Goal: Navigation & Orientation: Find specific page/section

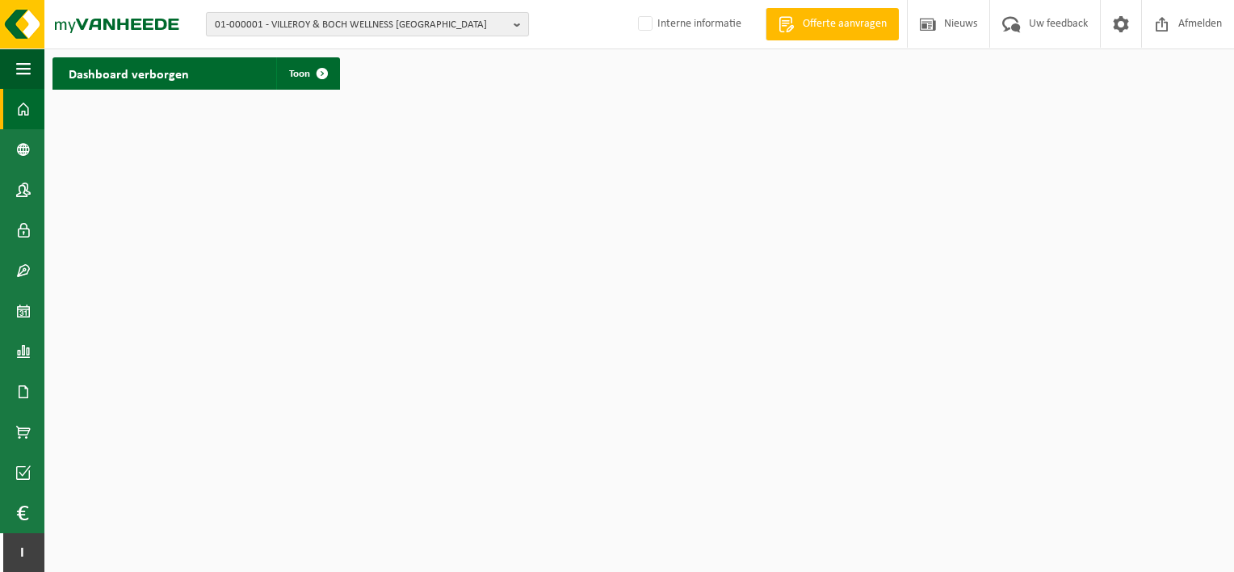
click at [388, 23] on span "01-000001 - VILLEROY & BOCH WELLNESS NV" at bounding box center [361, 25] width 292 height 24
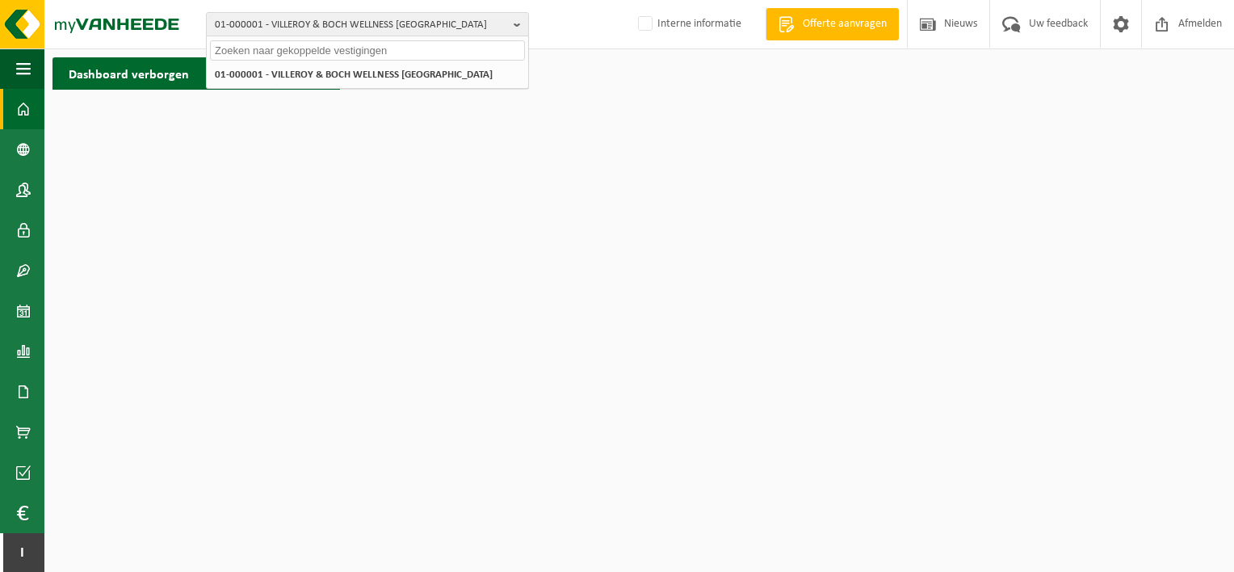
click at [345, 48] on input "text" at bounding box center [367, 50] width 315 height 20
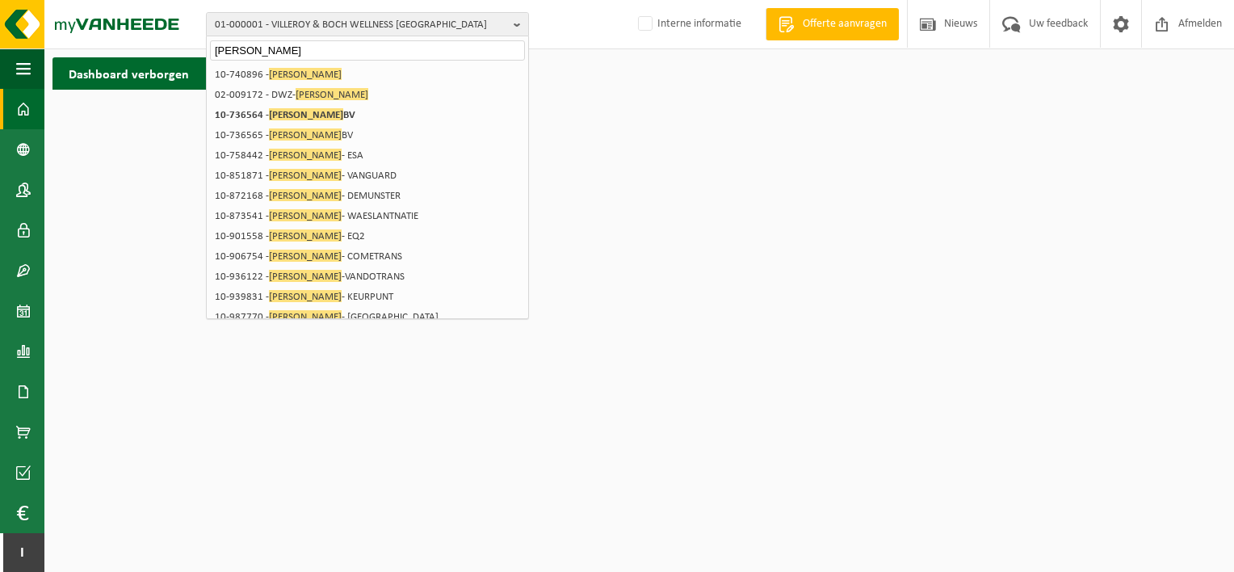
type input "KURAS"
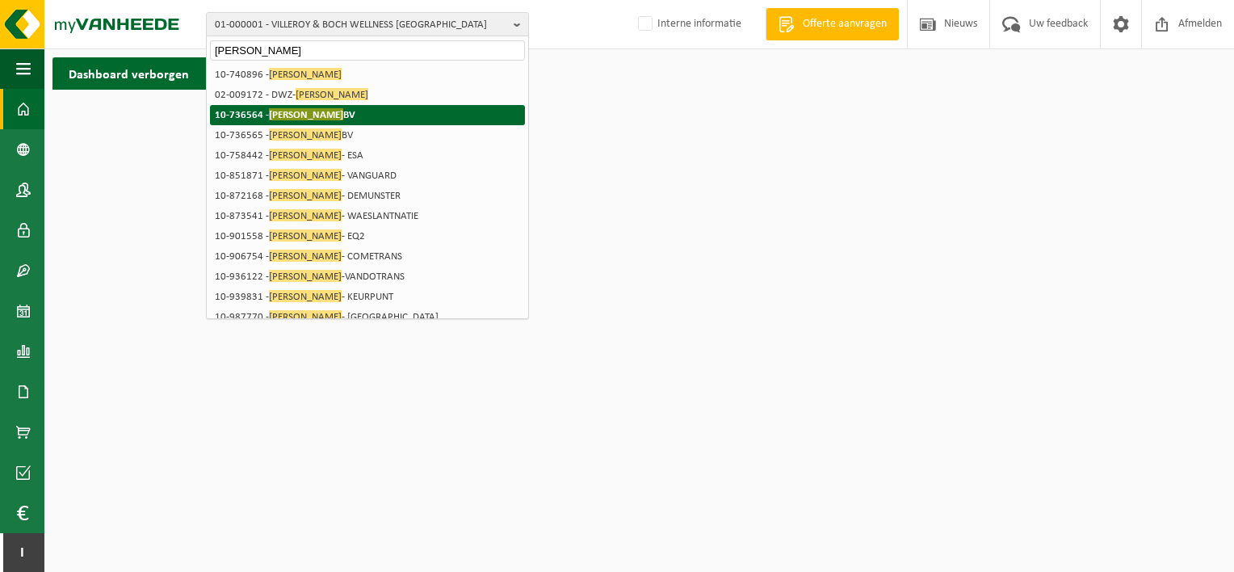
click at [276, 111] on span "KURAS" at bounding box center [306, 114] width 74 height 12
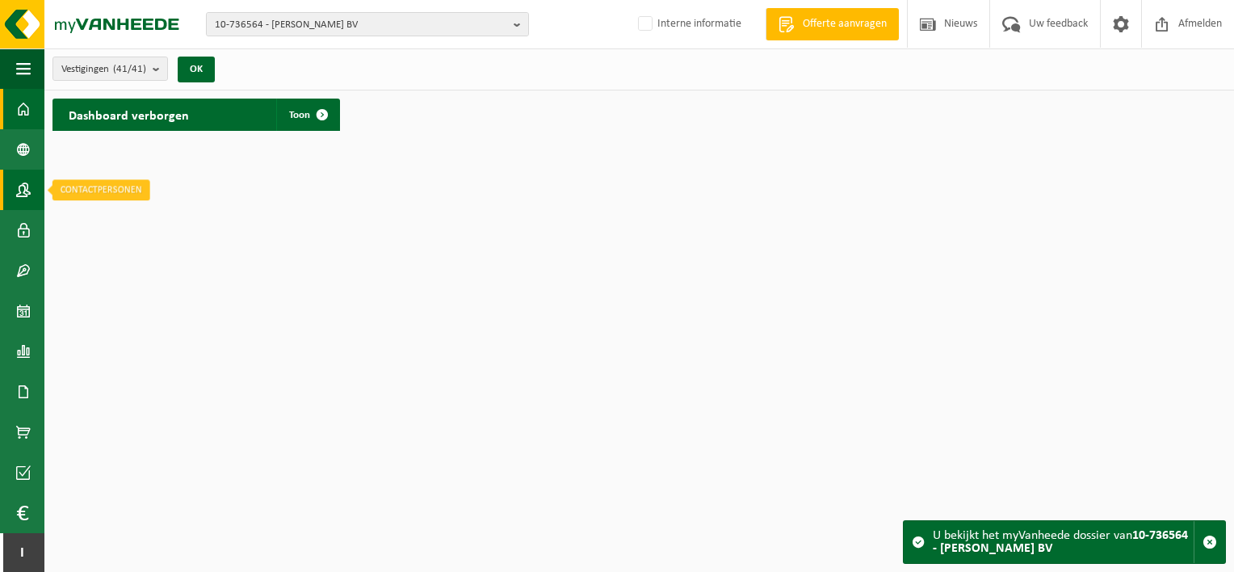
click at [29, 194] on span at bounding box center [23, 190] width 15 height 40
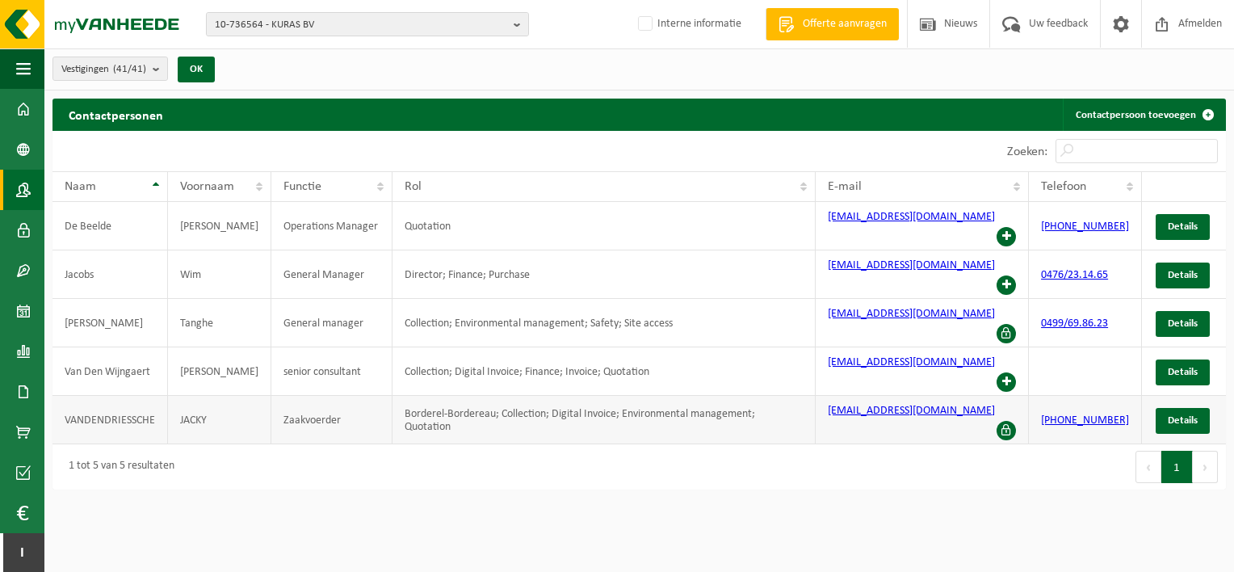
click at [202, 396] on td "JACKY" at bounding box center [219, 420] width 103 height 48
click at [1187, 415] on span "Details" at bounding box center [1182, 420] width 30 height 10
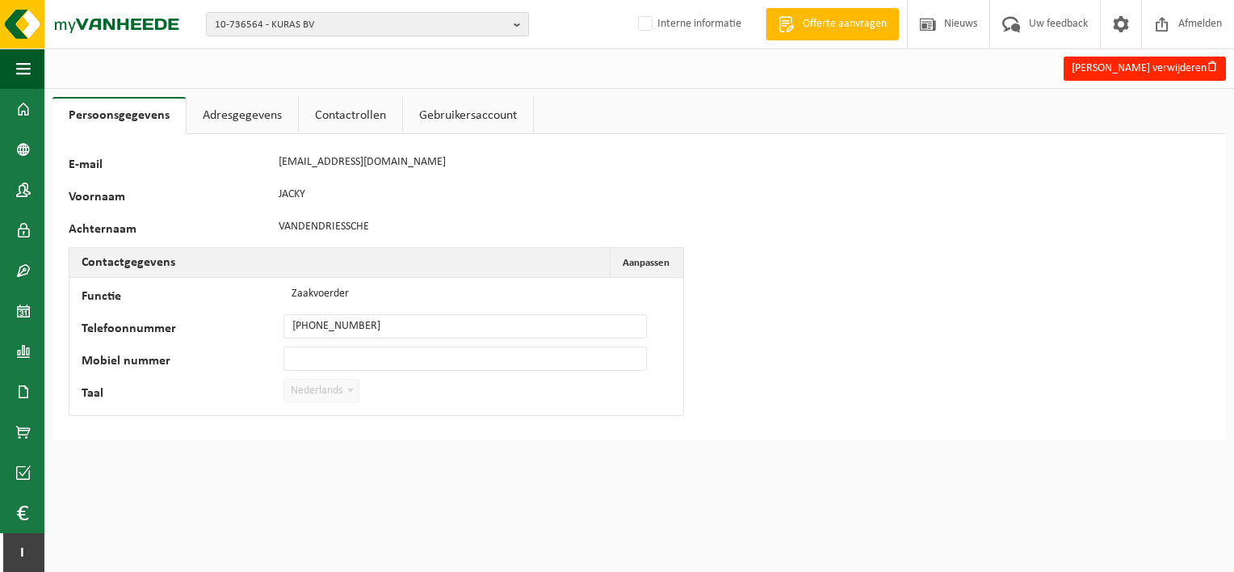
click at [351, 120] on link "Contactrollen" at bounding box center [350, 115] width 103 height 37
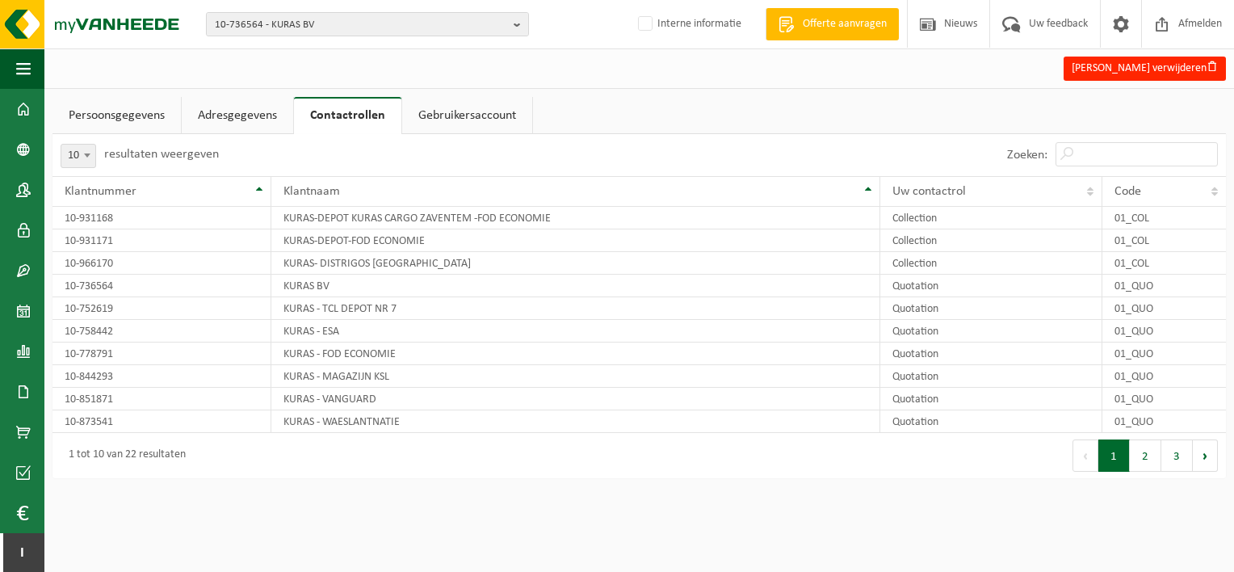
click at [478, 118] on link "Gebruikersaccount" at bounding box center [467, 115] width 130 height 37
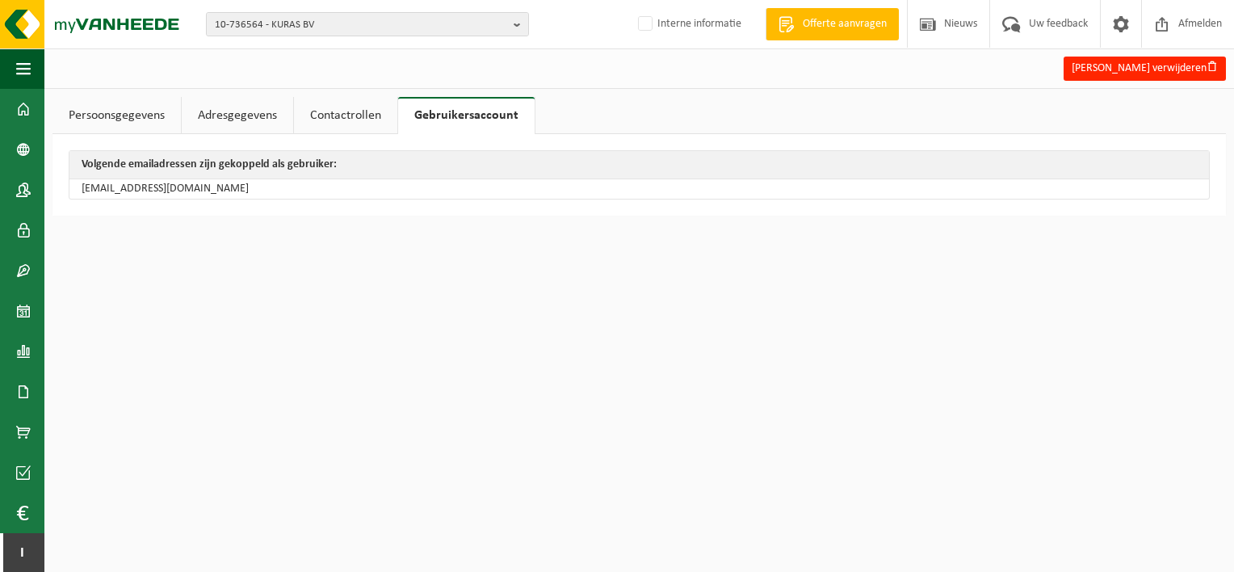
click at [103, 113] on link "Persoonsgegevens" at bounding box center [116, 115] width 128 height 37
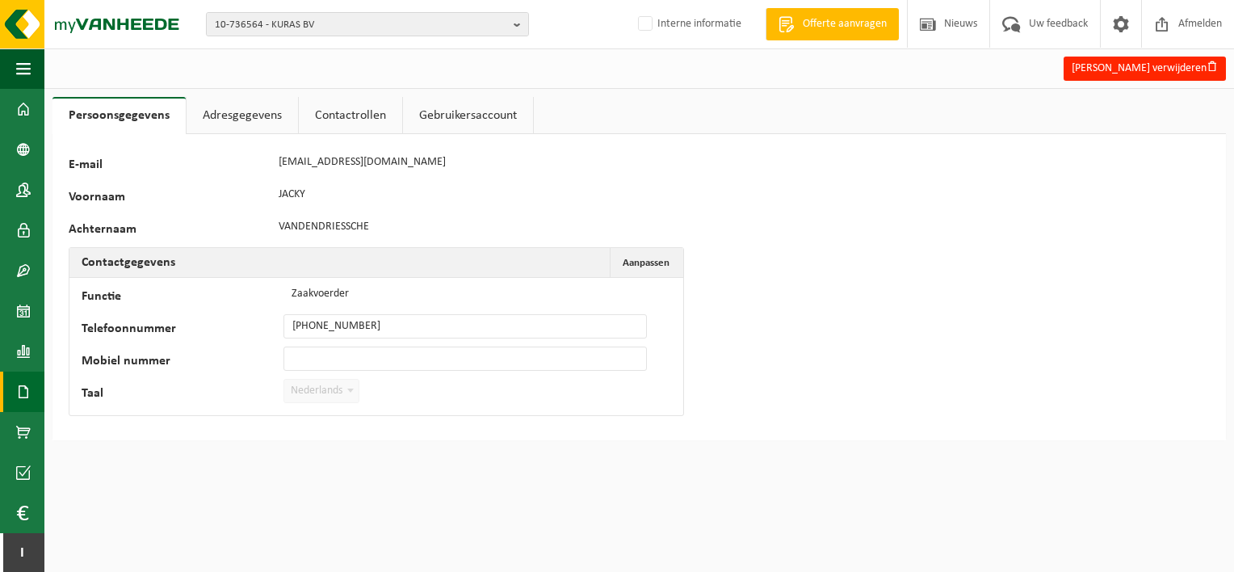
click at [27, 394] on span at bounding box center [23, 391] width 15 height 40
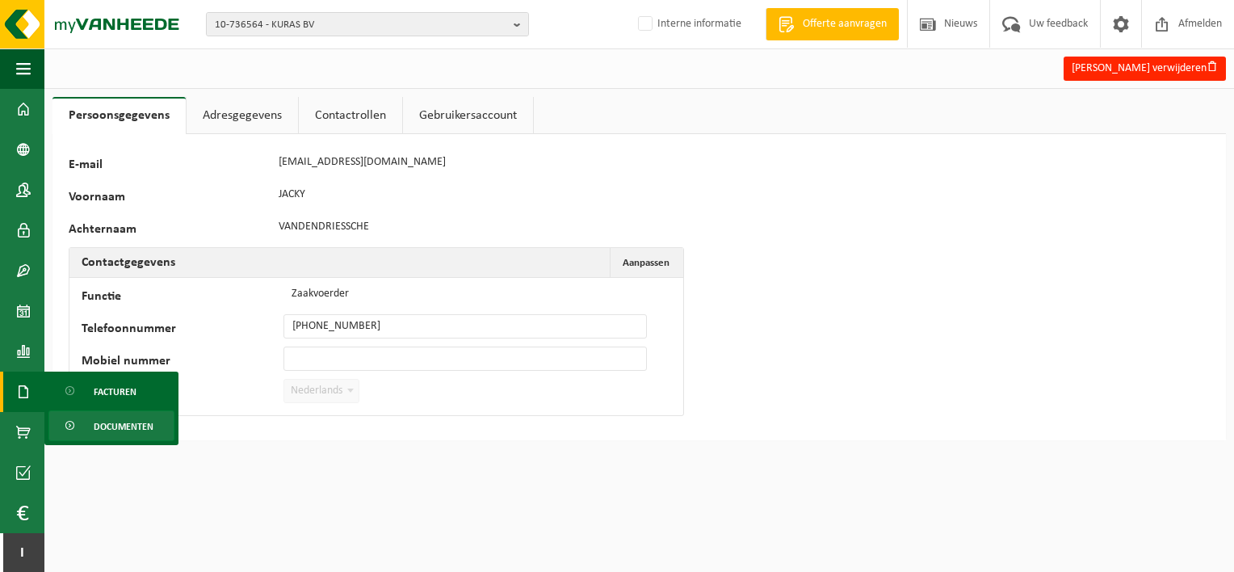
click at [119, 423] on span "Documenten" at bounding box center [124, 426] width 60 height 31
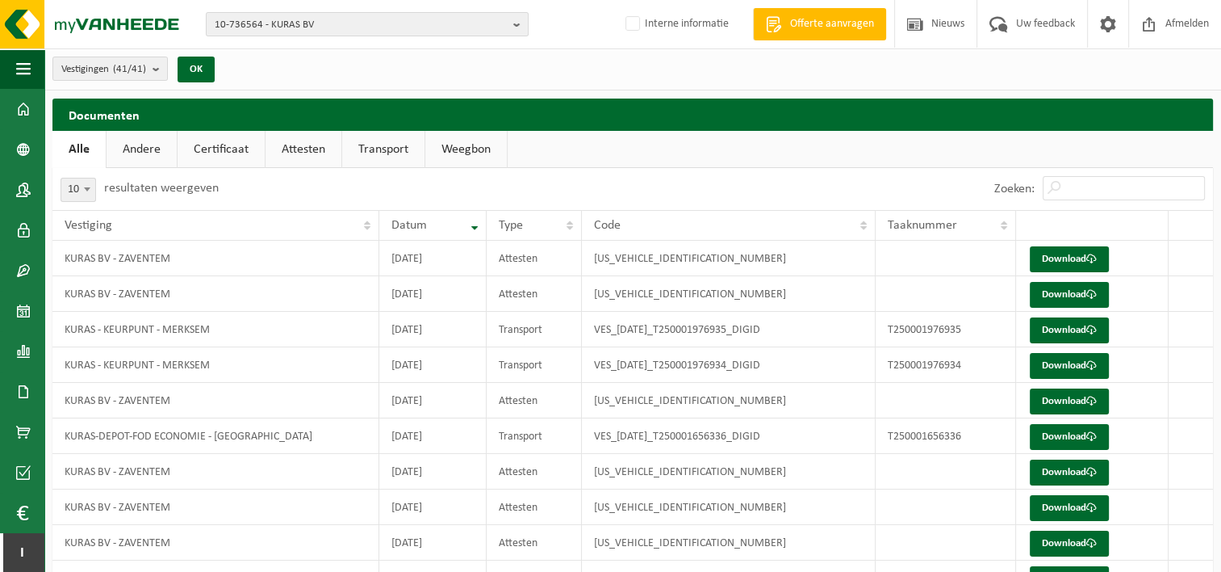
click at [300, 149] on link "Attesten" at bounding box center [304, 149] width 76 height 37
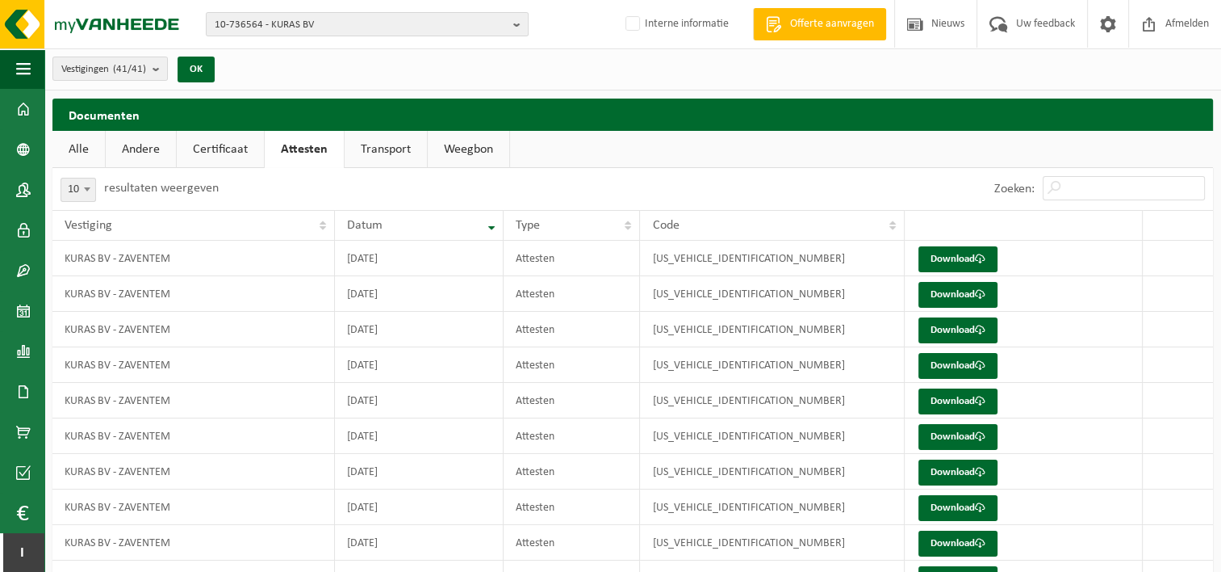
click at [231, 147] on link "Certificaat" at bounding box center [220, 149] width 87 height 37
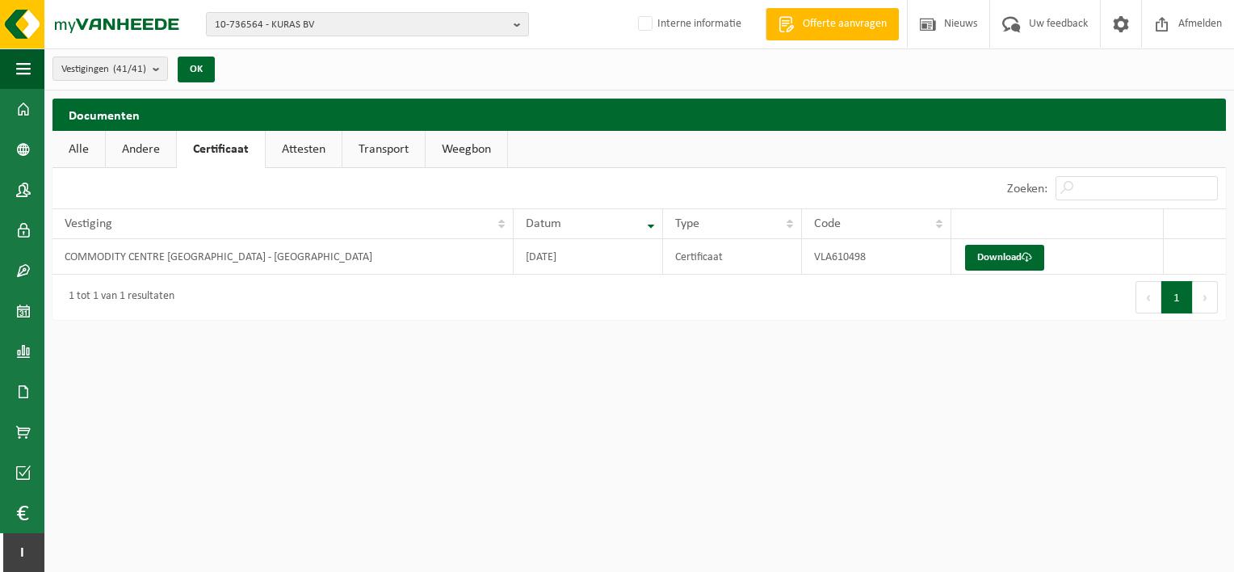
click at [145, 143] on link "Andere" at bounding box center [141, 149] width 70 height 37
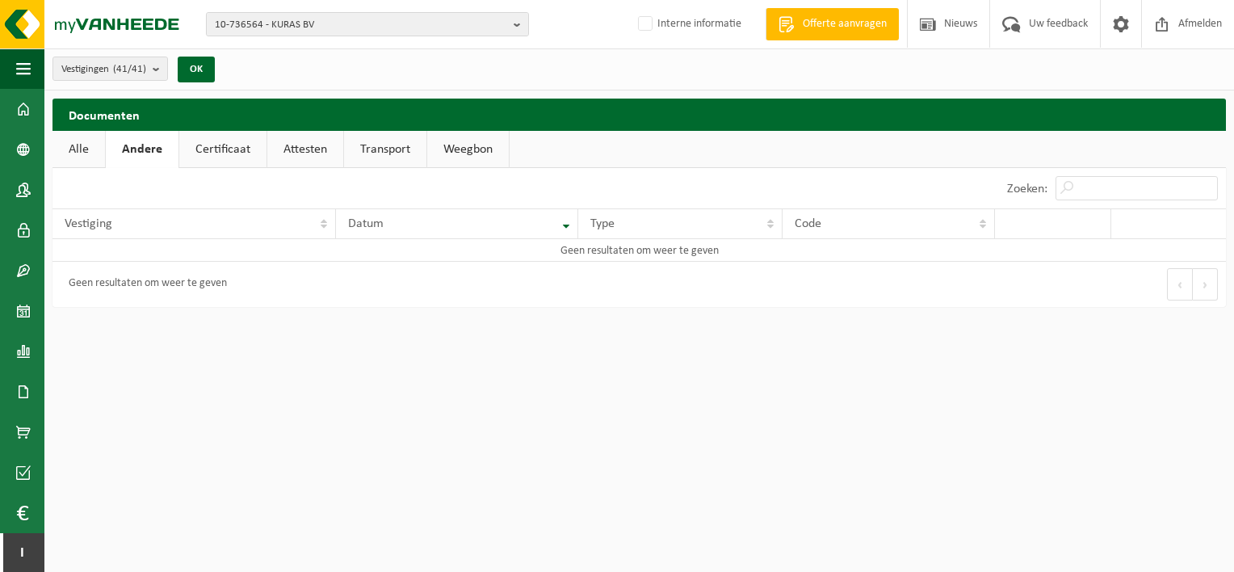
click at [70, 145] on link "Alle" at bounding box center [78, 149] width 52 height 37
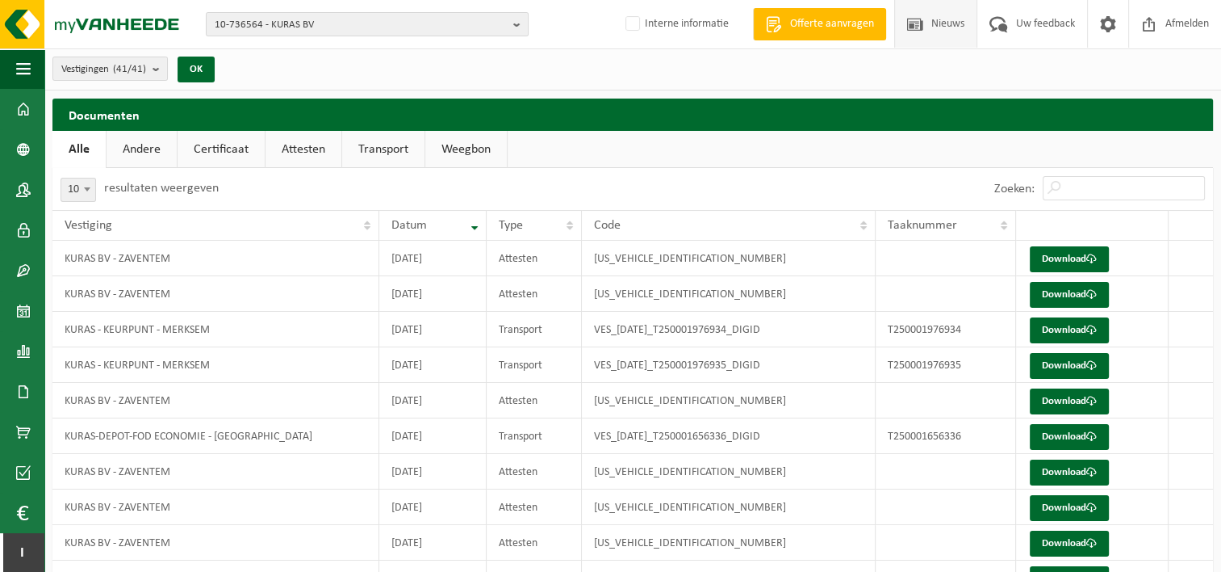
click at [934, 25] on span "Nieuws" at bounding box center [948, 24] width 41 height 48
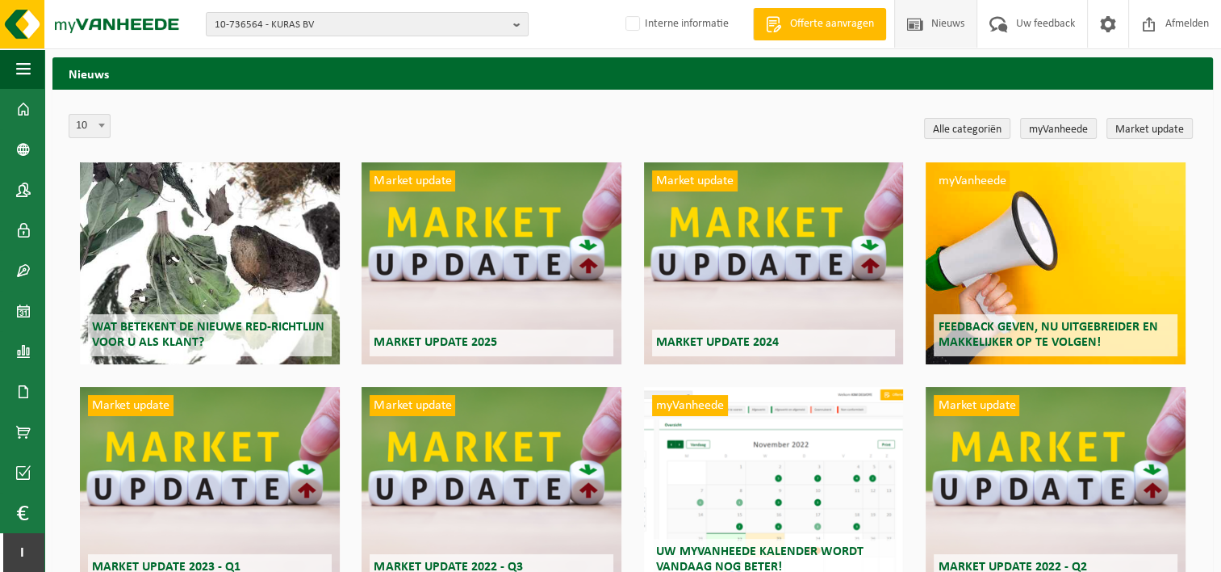
click at [169, 305] on div "Wat betekent de nieuwe RED-richtlijn voor u als klant?" at bounding box center [210, 263] width 260 height 202
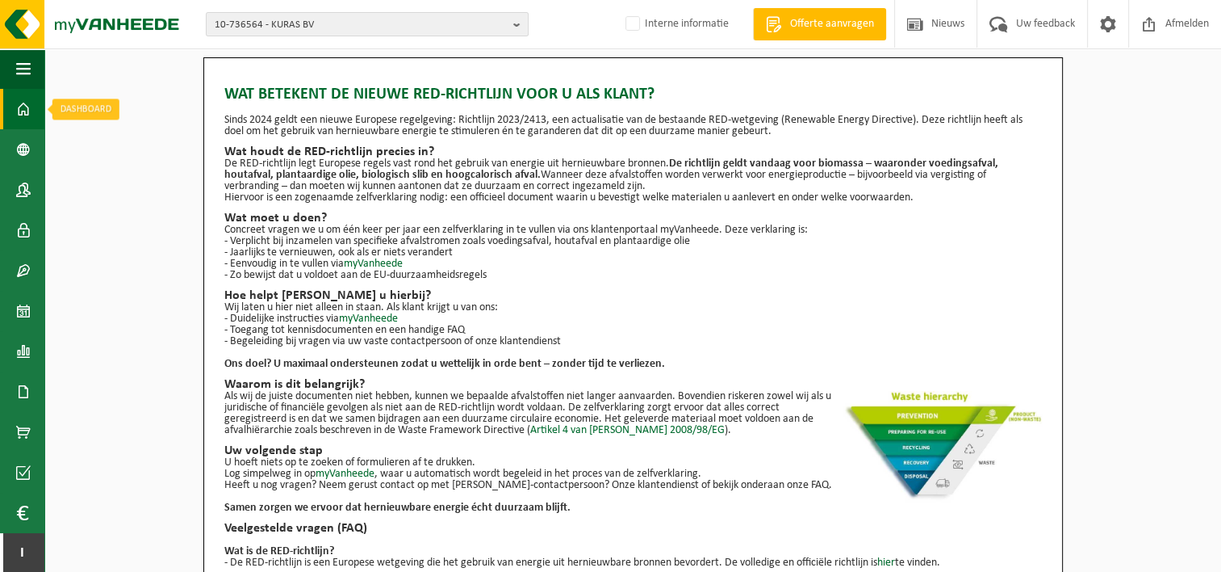
click at [29, 112] on span at bounding box center [23, 109] width 15 height 40
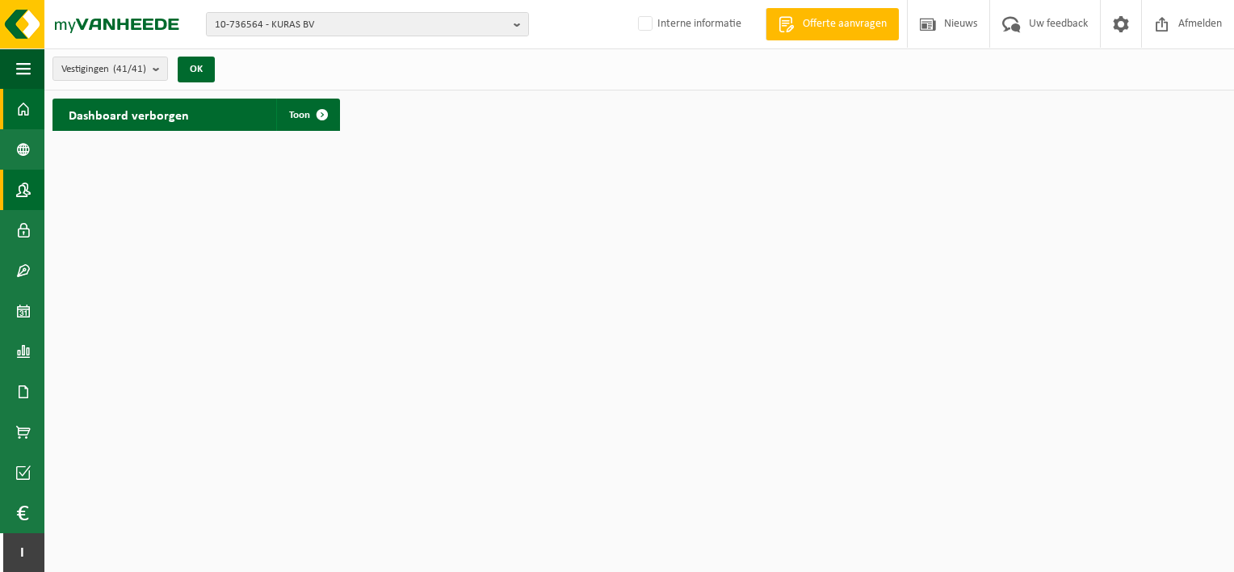
click at [26, 182] on span at bounding box center [23, 190] width 15 height 40
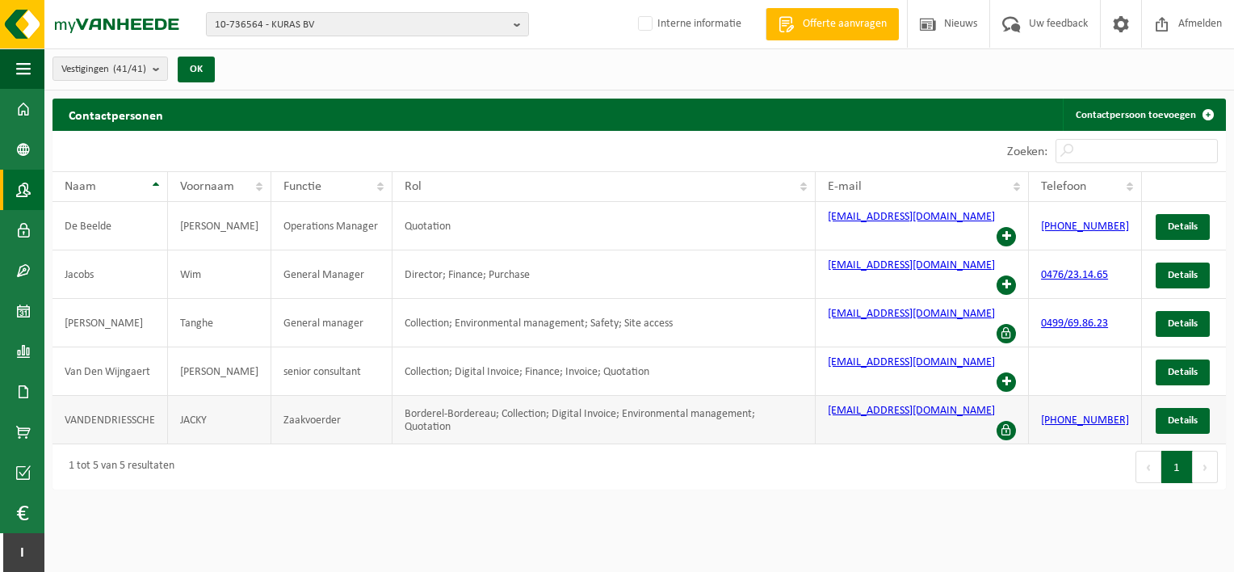
click at [603, 396] on td "Borderel-Bordereau; Collection; Digital Invoice; Environmental management; Quot…" at bounding box center [603, 420] width 423 height 48
click at [1188, 415] on span "Details" at bounding box center [1182, 420] width 30 height 10
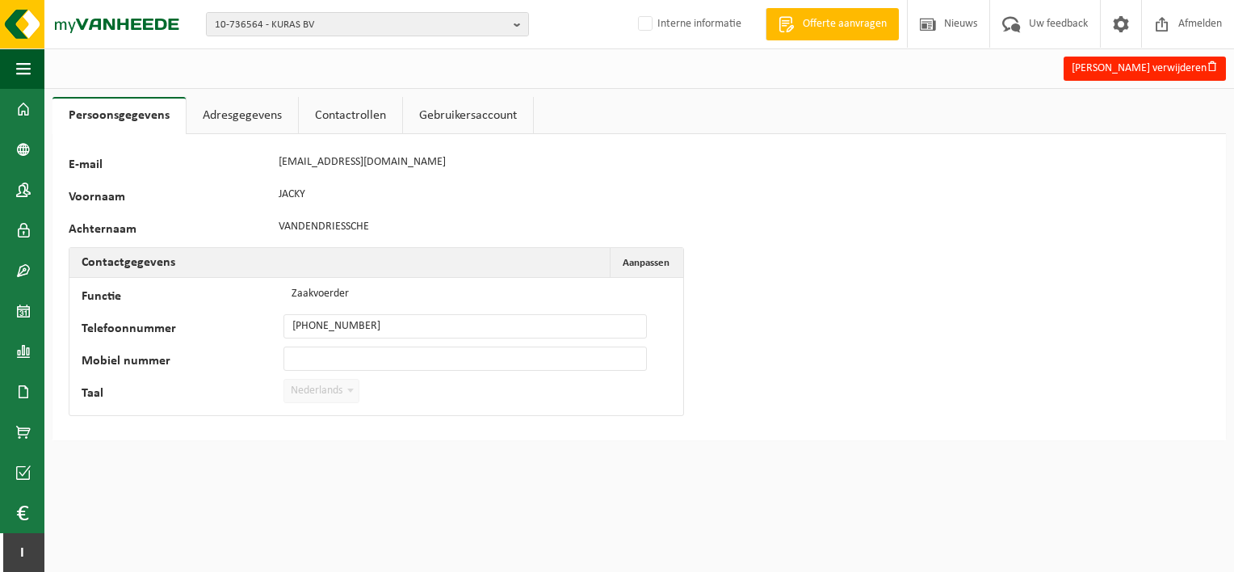
click at [332, 113] on link "Contactrollen" at bounding box center [350, 115] width 103 height 37
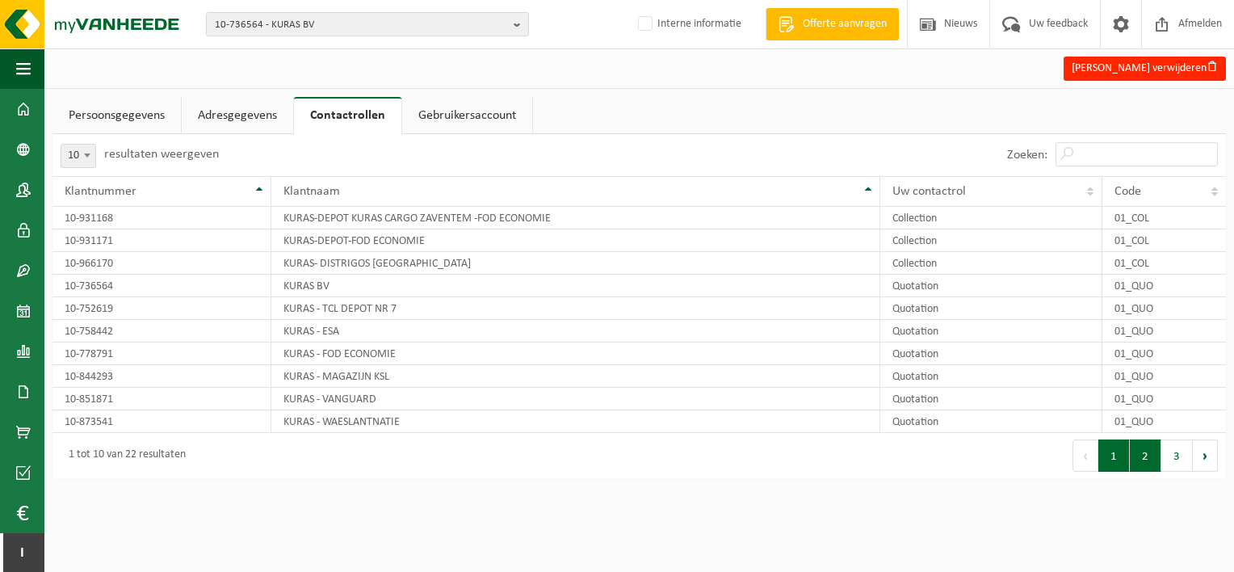
click at [1143, 455] on button "2" at bounding box center [1144, 455] width 31 height 32
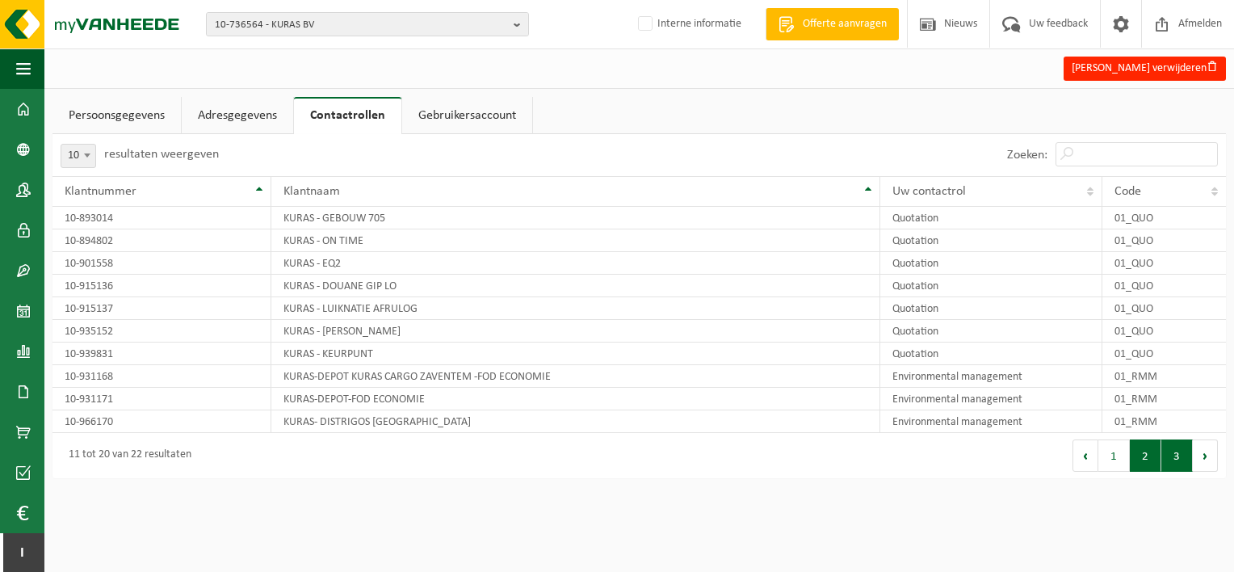
click at [1172, 450] on button "3" at bounding box center [1176, 455] width 31 height 32
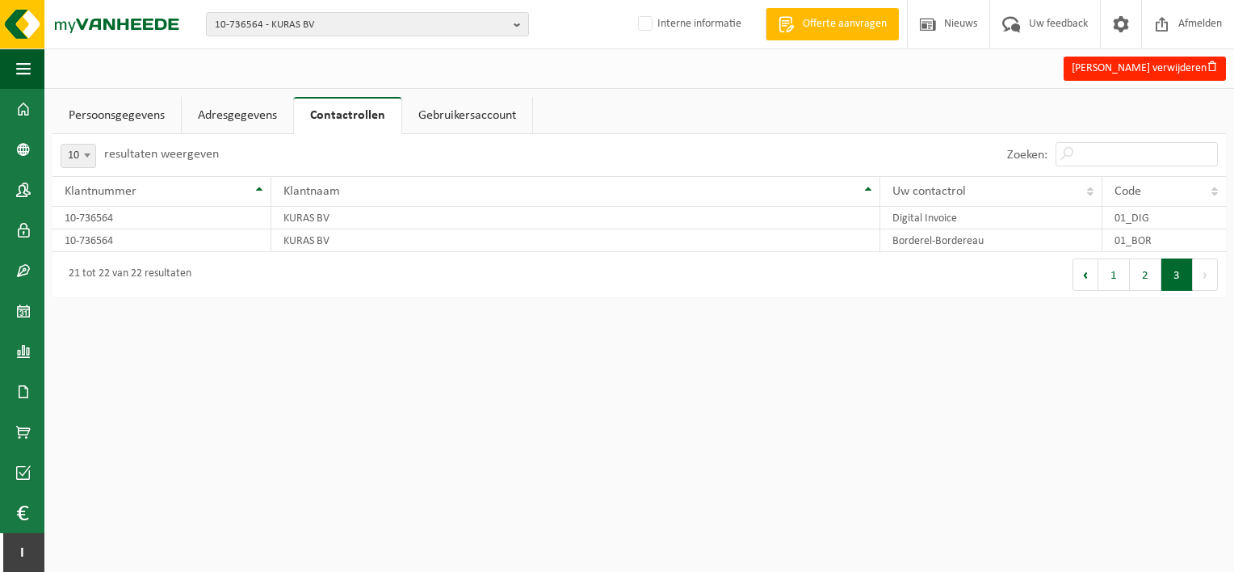
click at [242, 115] on link "Adresgegevens" at bounding box center [237, 115] width 111 height 37
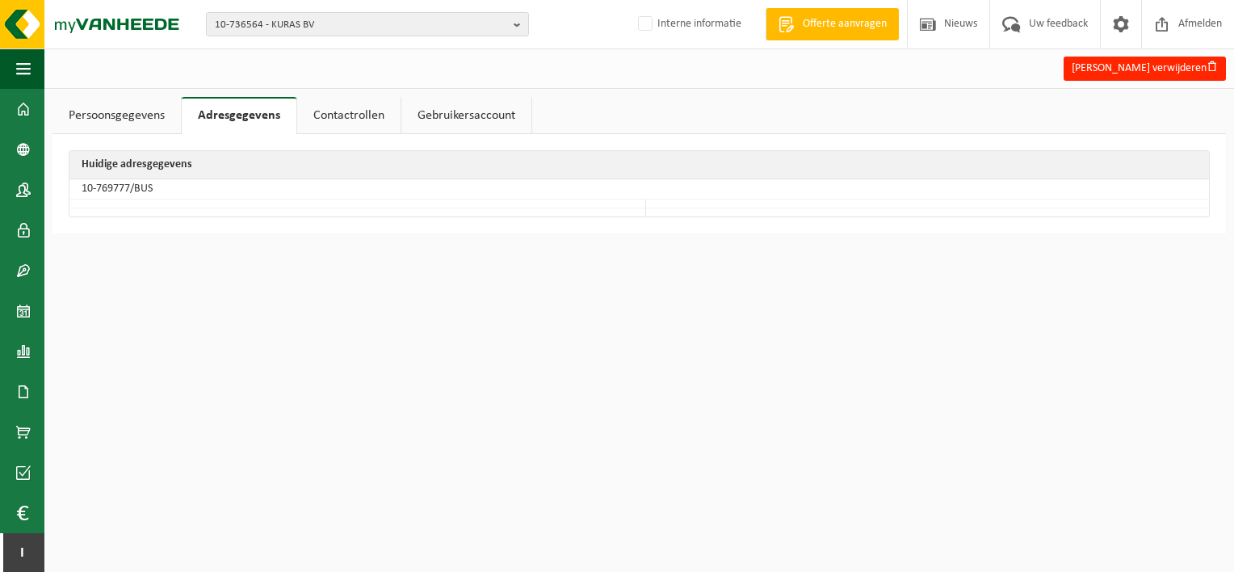
click at [117, 108] on link "Persoonsgegevens" at bounding box center [116, 115] width 128 height 37
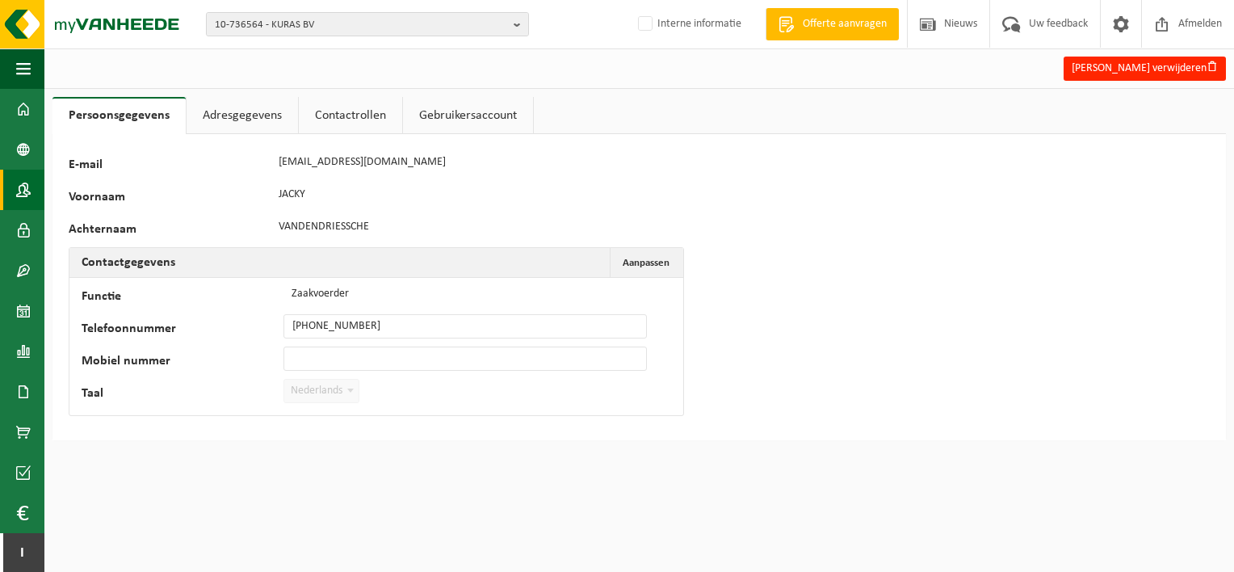
click at [23, 190] on span at bounding box center [23, 190] width 15 height 40
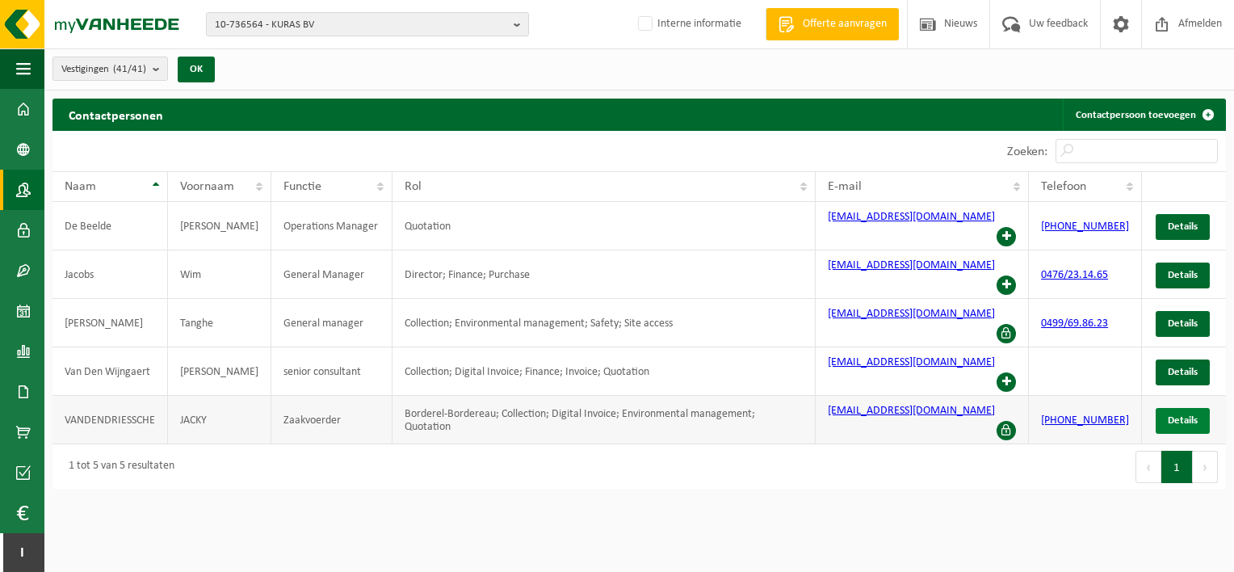
click at [1185, 415] on span "Details" at bounding box center [1182, 420] width 30 height 10
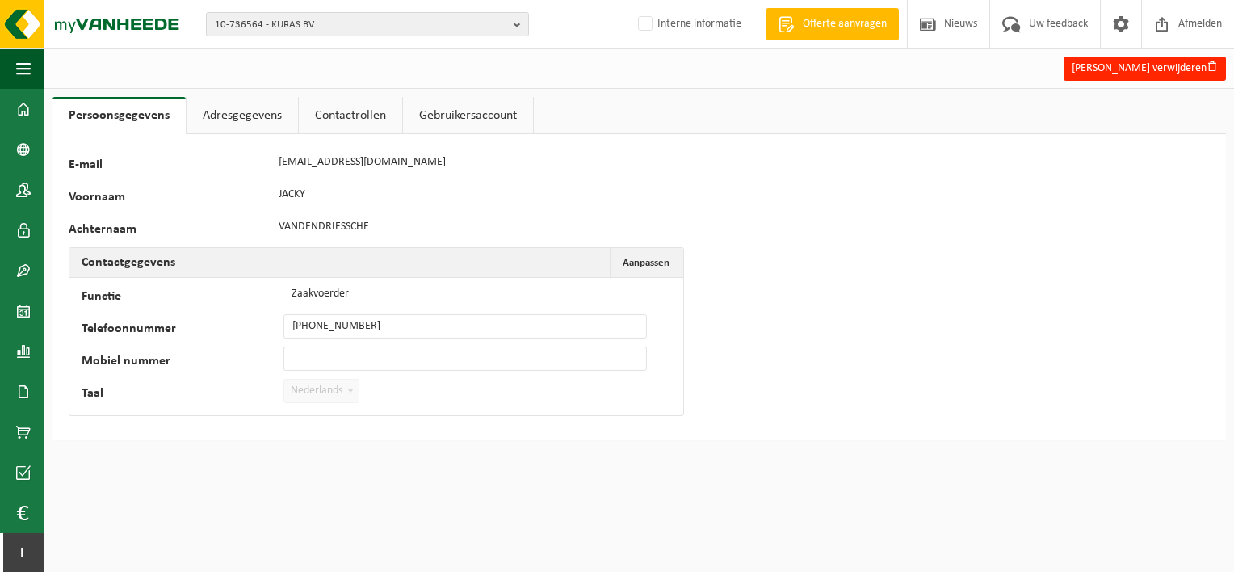
click at [261, 114] on link "Adresgegevens" at bounding box center [241, 115] width 111 height 37
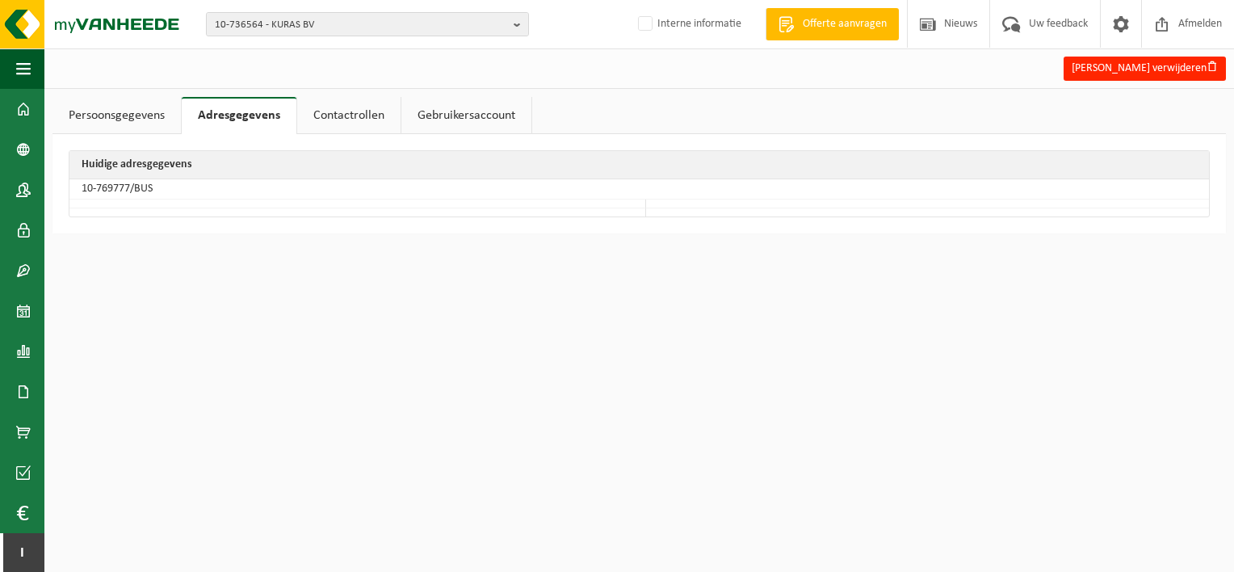
click at [339, 116] on link "Contactrollen" at bounding box center [348, 115] width 103 height 37
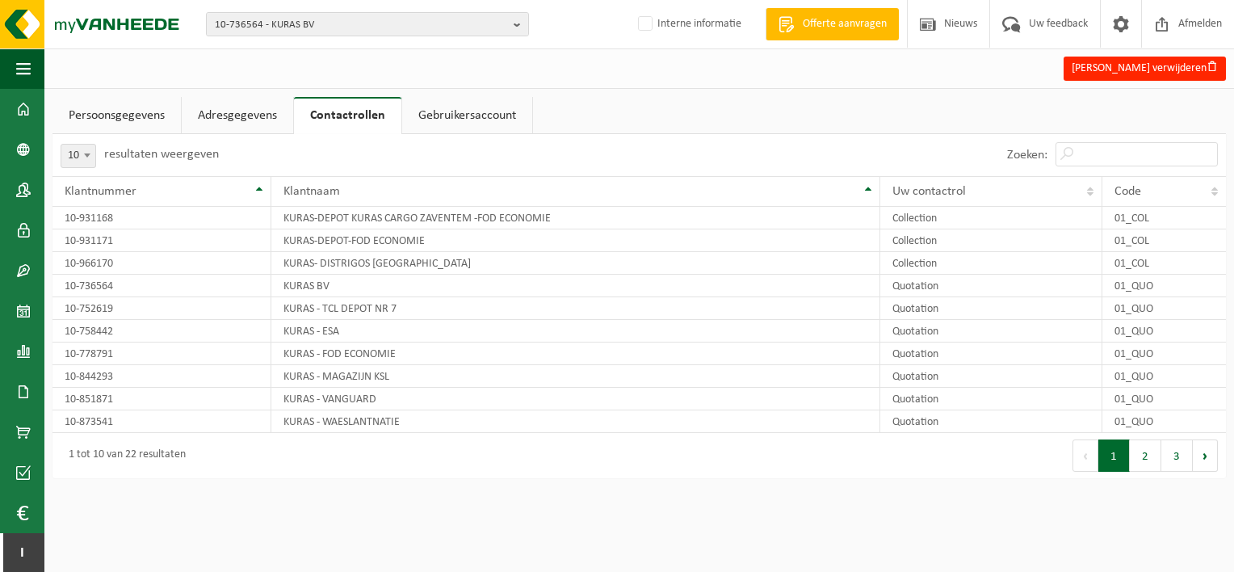
click at [471, 112] on link "Gebruikersaccount" at bounding box center [467, 115] width 130 height 37
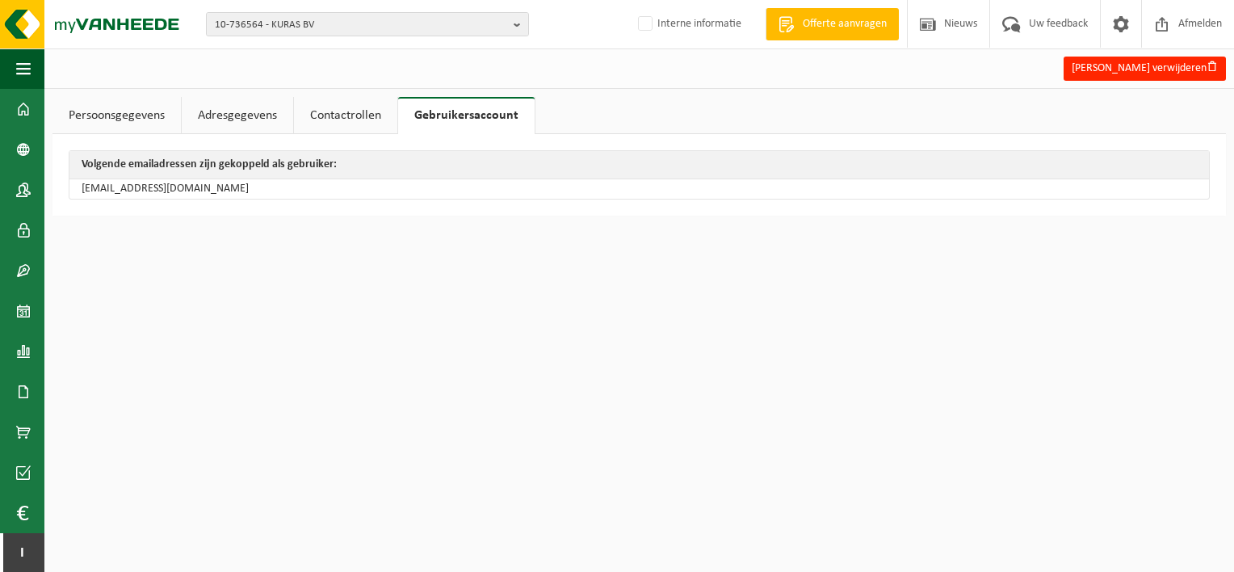
click at [157, 187] on td "jacky@kuras.be" at bounding box center [638, 188] width 1139 height 19
click at [695, 19] on label "Interne informatie" at bounding box center [688, 24] width 107 height 24
click at [632, 0] on input "Interne informatie" at bounding box center [631, -1] width 1 height 1
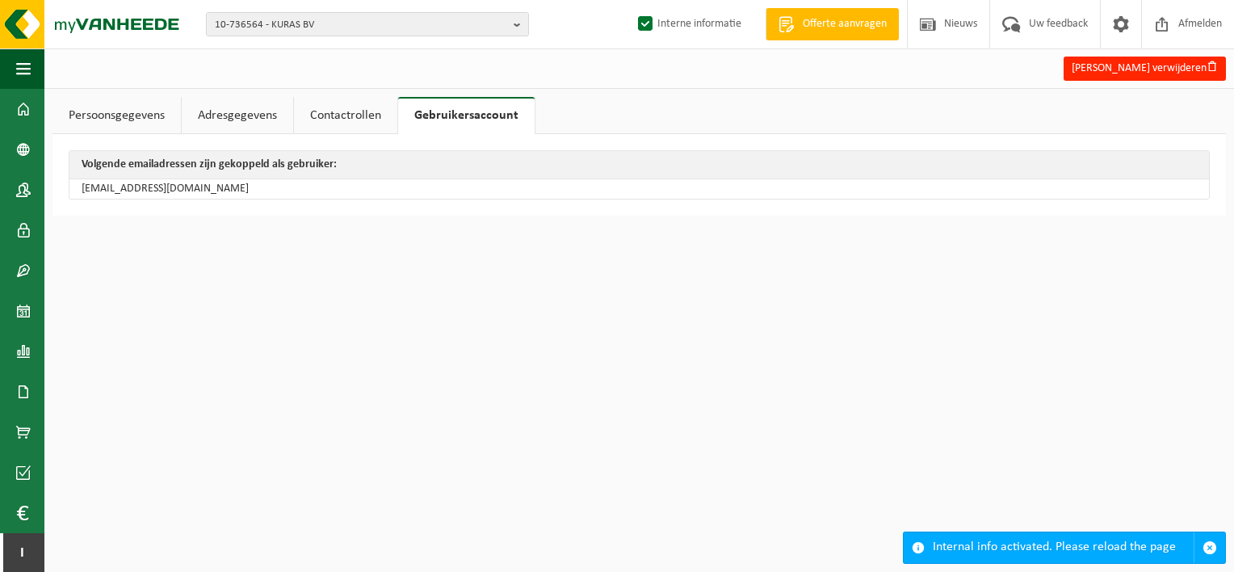
click at [697, 35] on label "Interne informatie" at bounding box center [688, 24] width 107 height 24
click at [632, 0] on input "Interne informatie" at bounding box center [631, -1] width 1 height 1
checkbox input "false"
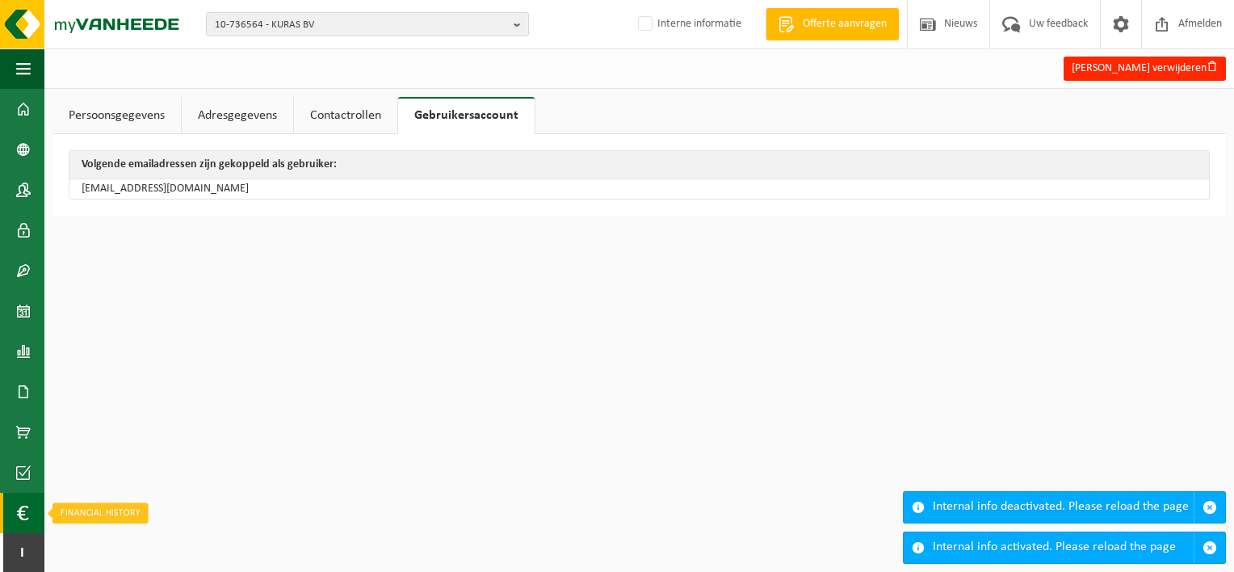
click at [15, 509] on link "Financial History" at bounding box center [22, 512] width 44 height 40
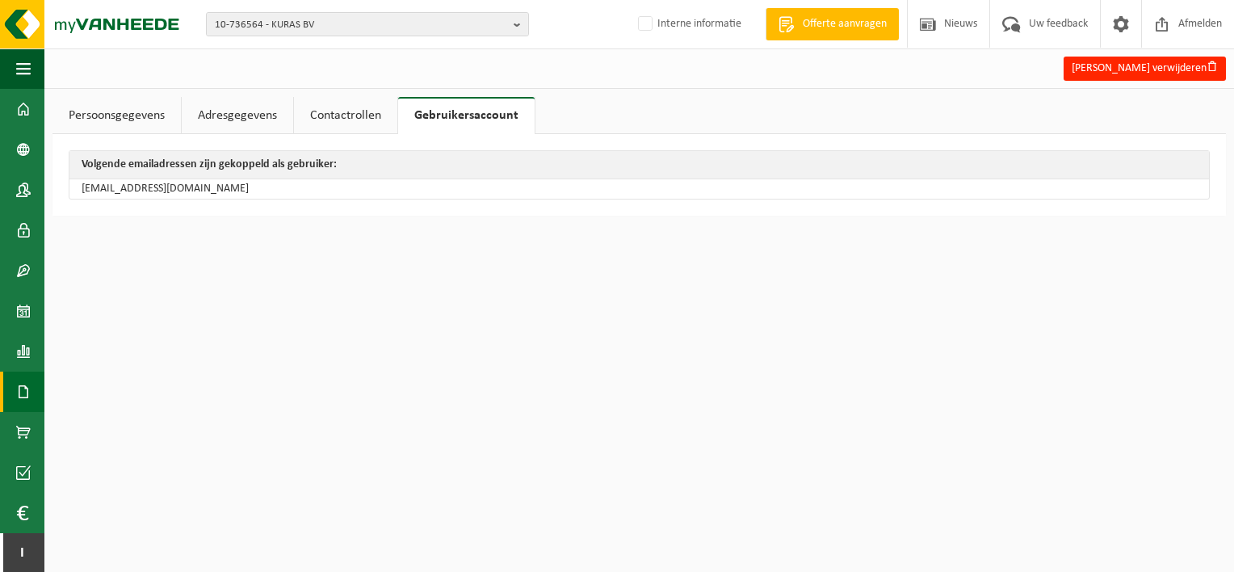
click at [19, 392] on span at bounding box center [23, 391] width 15 height 40
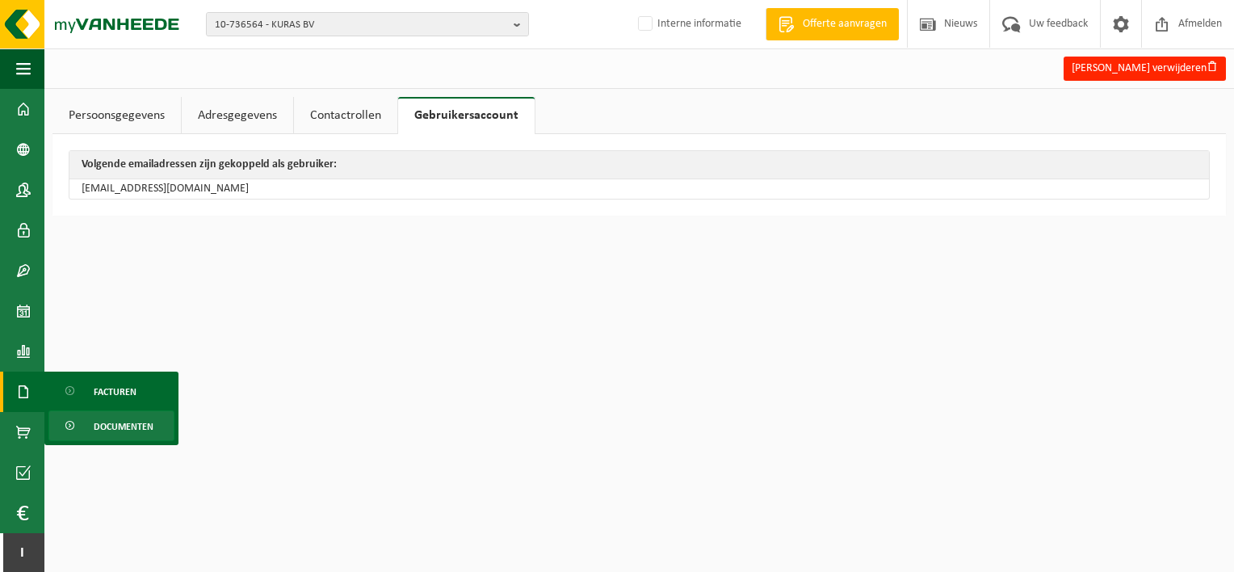
click at [118, 428] on span "Documenten" at bounding box center [124, 426] width 60 height 31
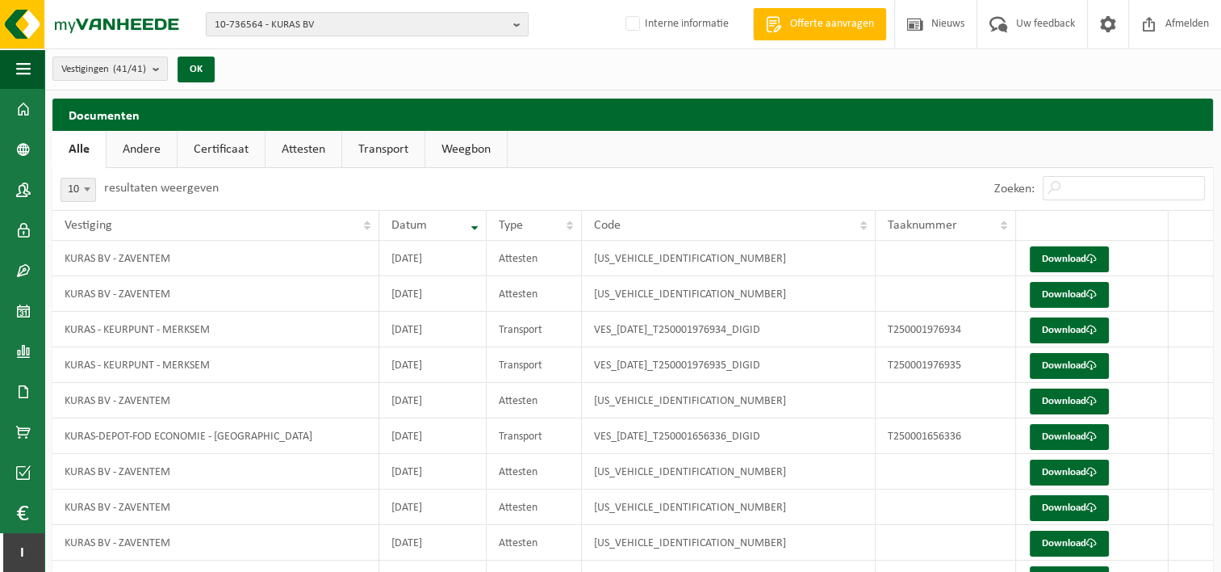
click at [144, 145] on link "Andere" at bounding box center [142, 149] width 70 height 37
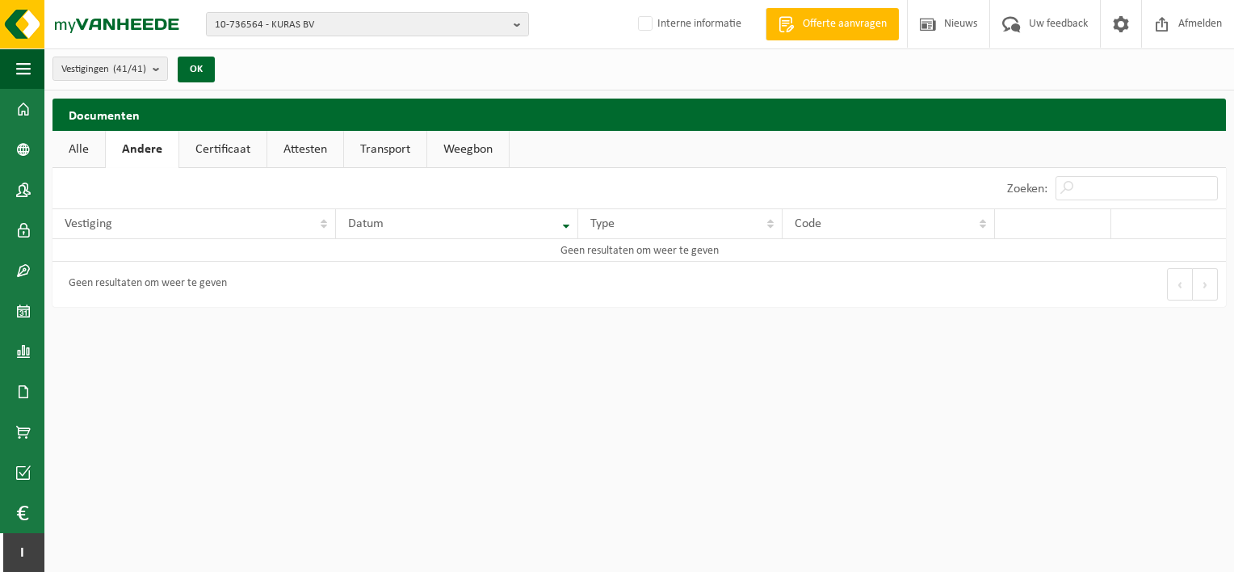
click at [241, 149] on link "Certificaat" at bounding box center [222, 149] width 87 height 37
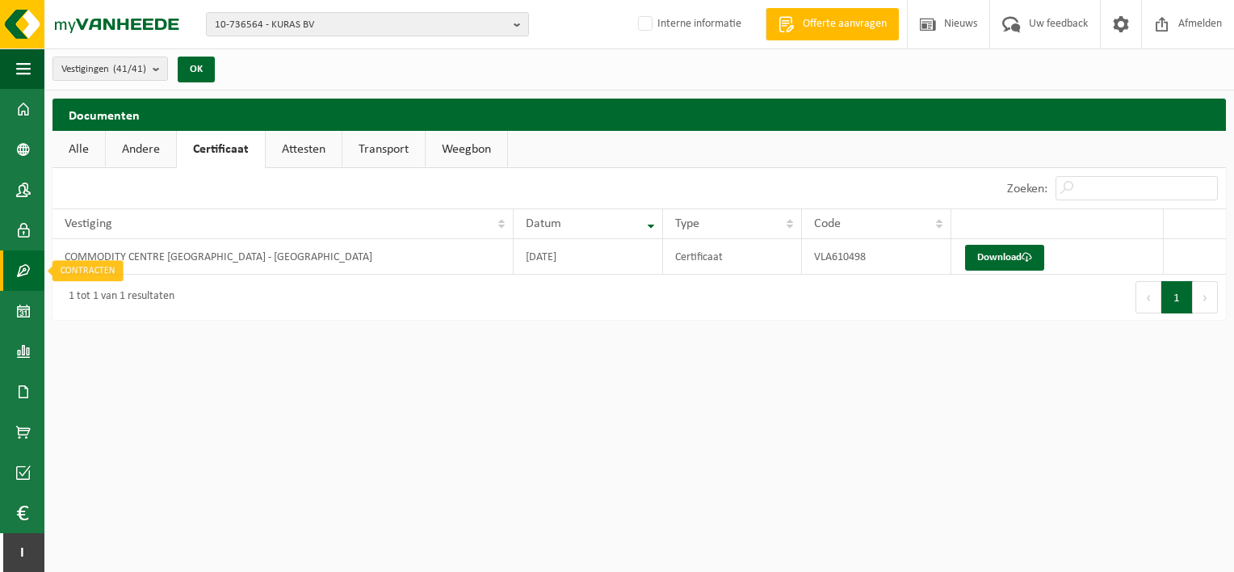
click at [15, 263] on link "Contracten" at bounding box center [22, 270] width 44 height 40
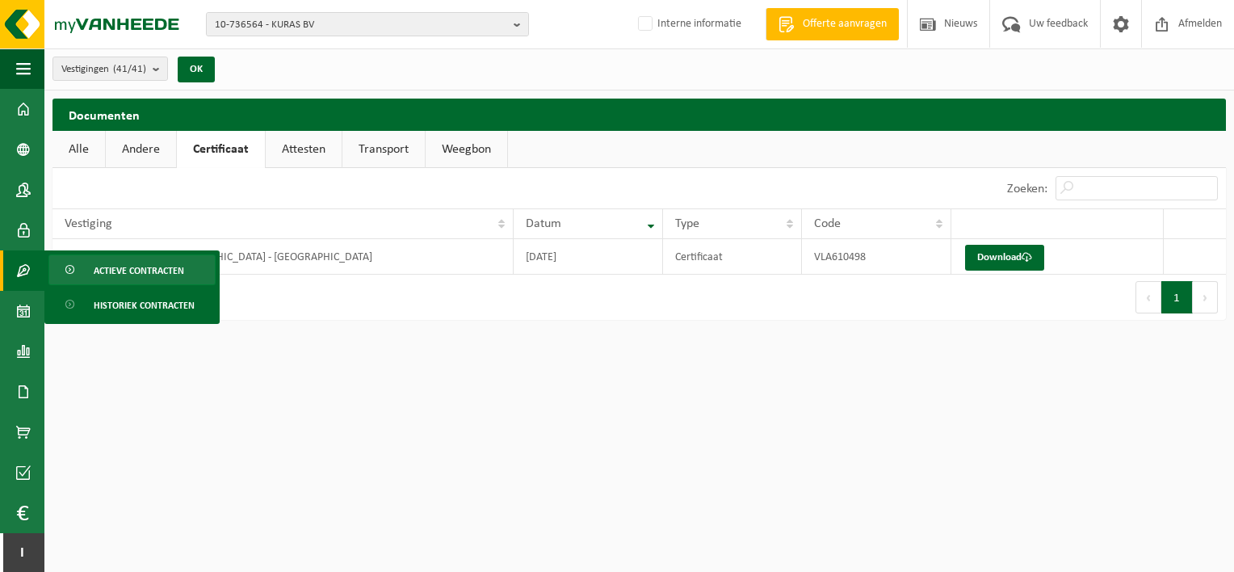
click at [148, 271] on span "Actieve contracten" at bounding box center [139, 270] width 90 height 31
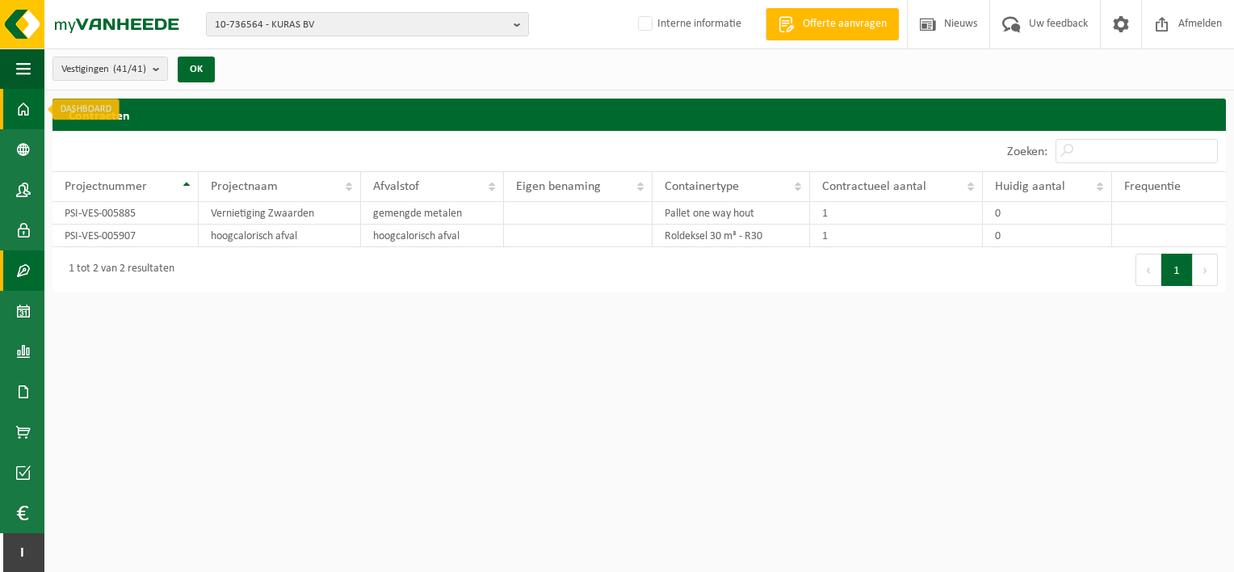
click at [19, 103] on span at bounding box center [23, 109] width 15 height 40
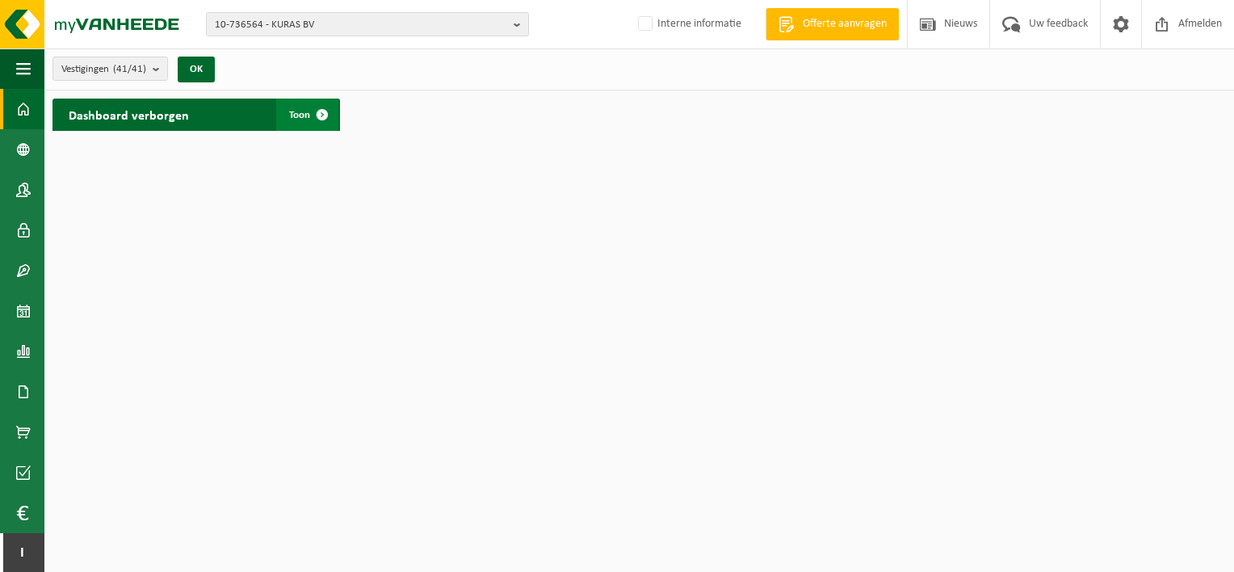
click at [295, 114] on span "Toon" at bounding box center [299, 115] width 21 height 10
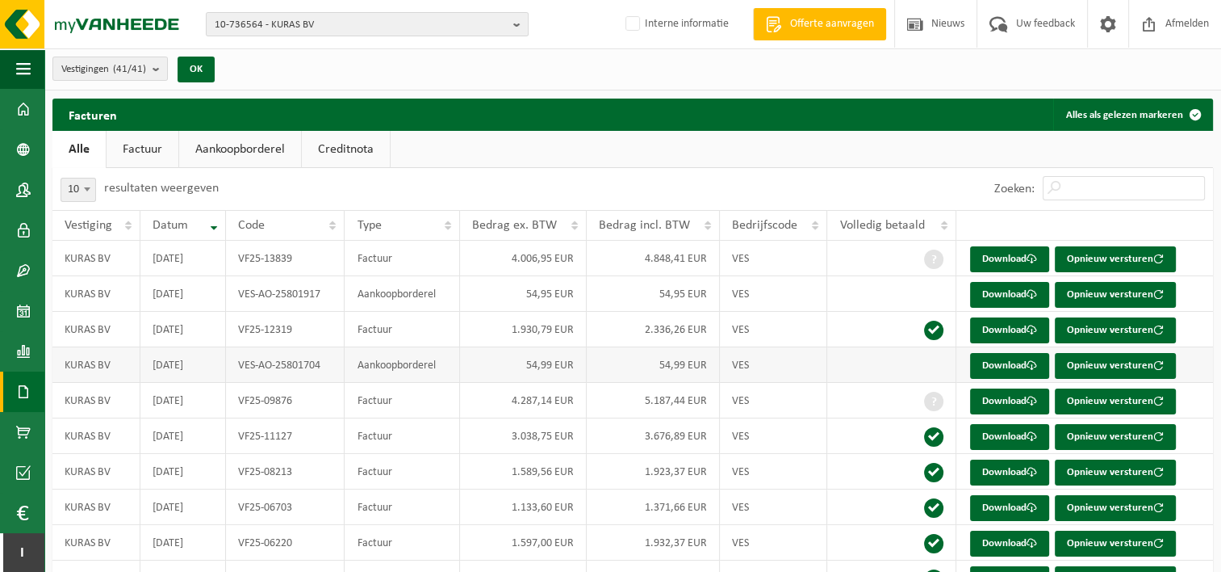
scroll to position [83, 0]
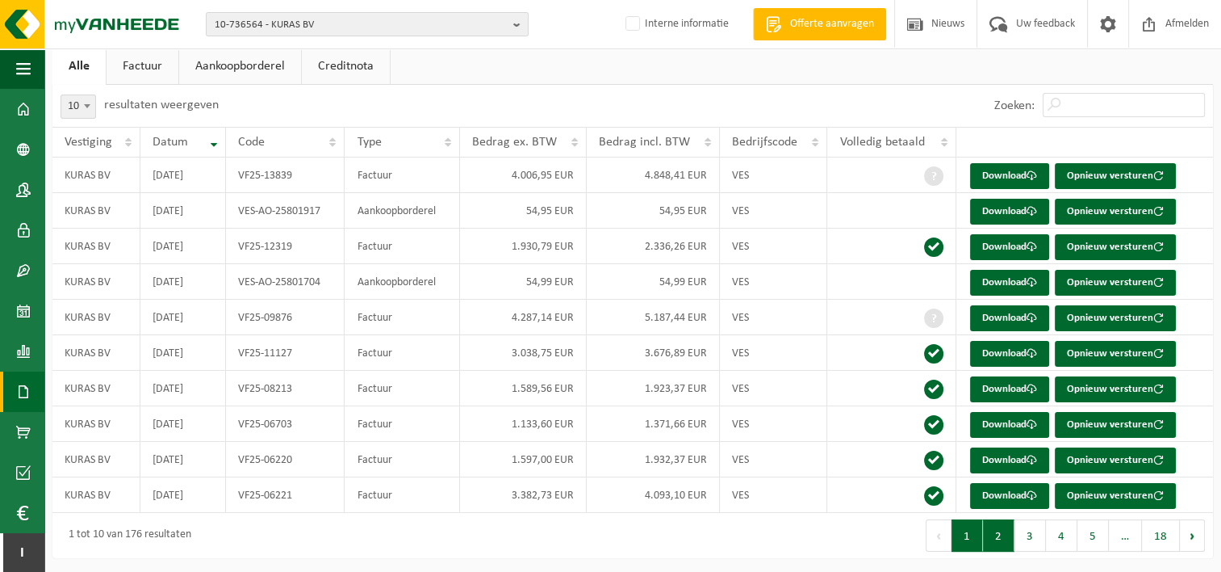
click at [1001, 535] on button "2" at bounding box center [998, 535] width 31 height 32
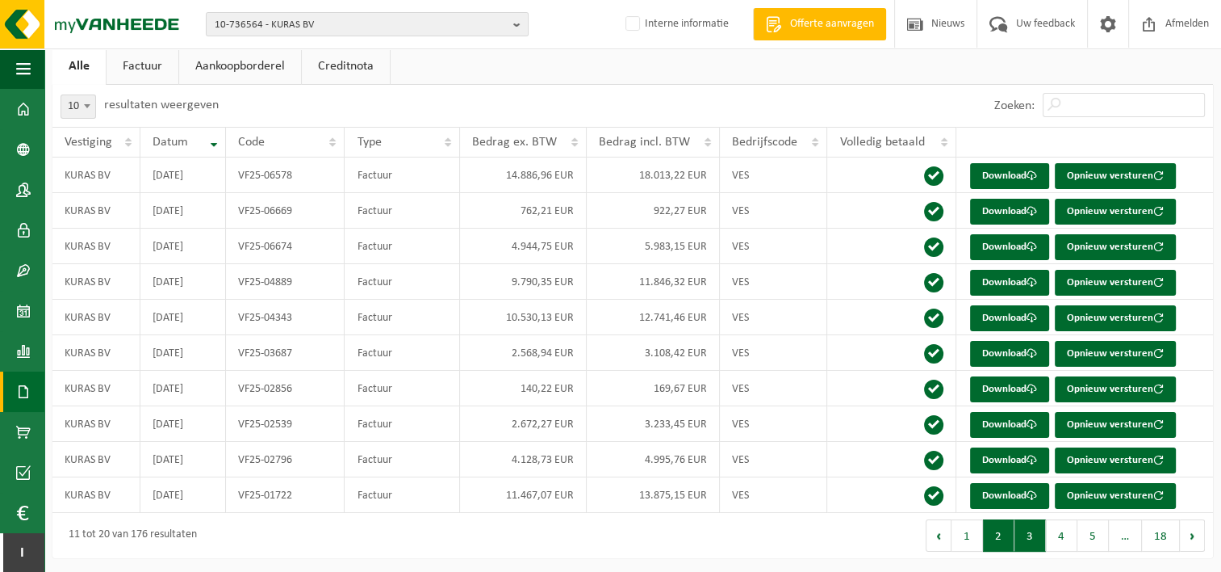
click at [1028, 530] on button "3" at bounding box center [1030, 535] width 31 height 32
click at [1064, 530] on button "4" at bounding box center [1061, 535] width 31 height 32
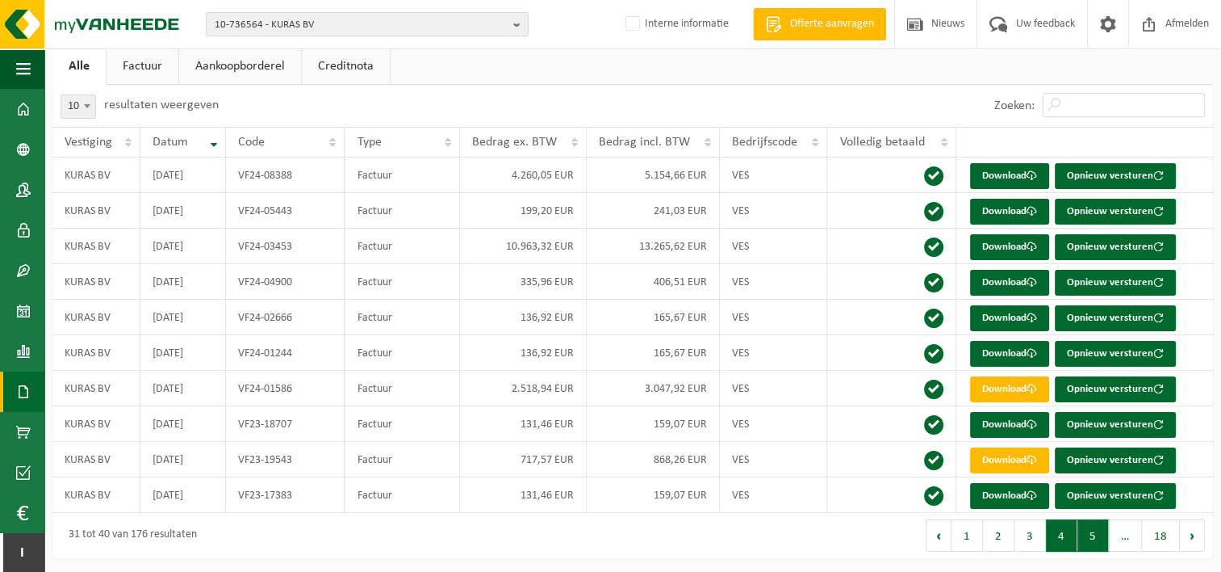
click at [1083, 530] on button "5" at bounding box center [1093, 535] width 31 height 32
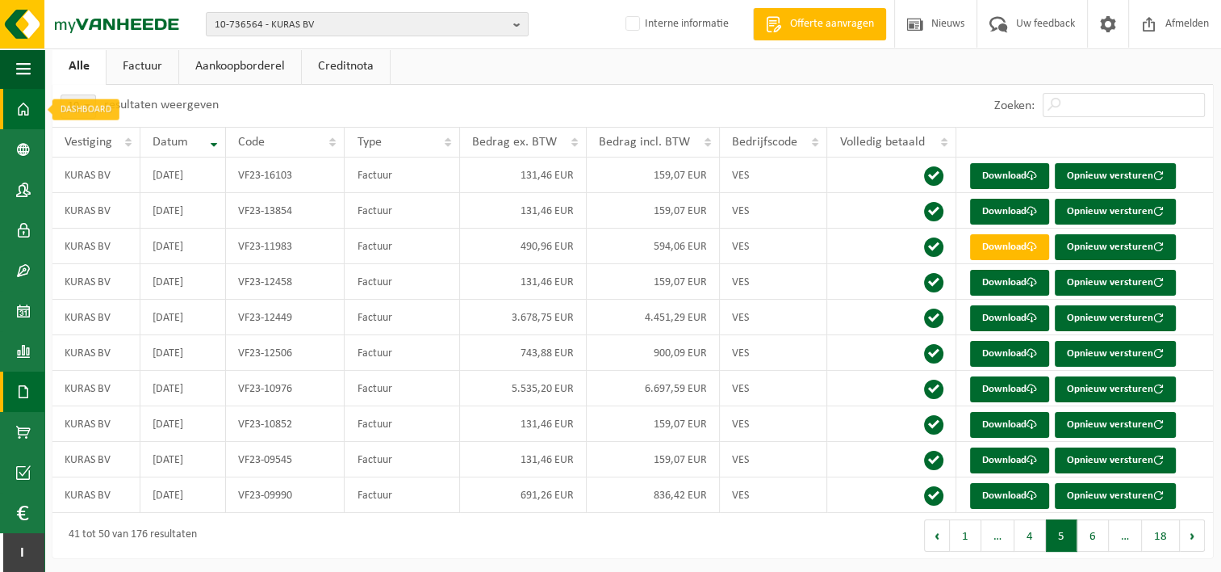
click at [33, 107] on link "Dashboard" at bounding box center [22, 109] width 44 height 40
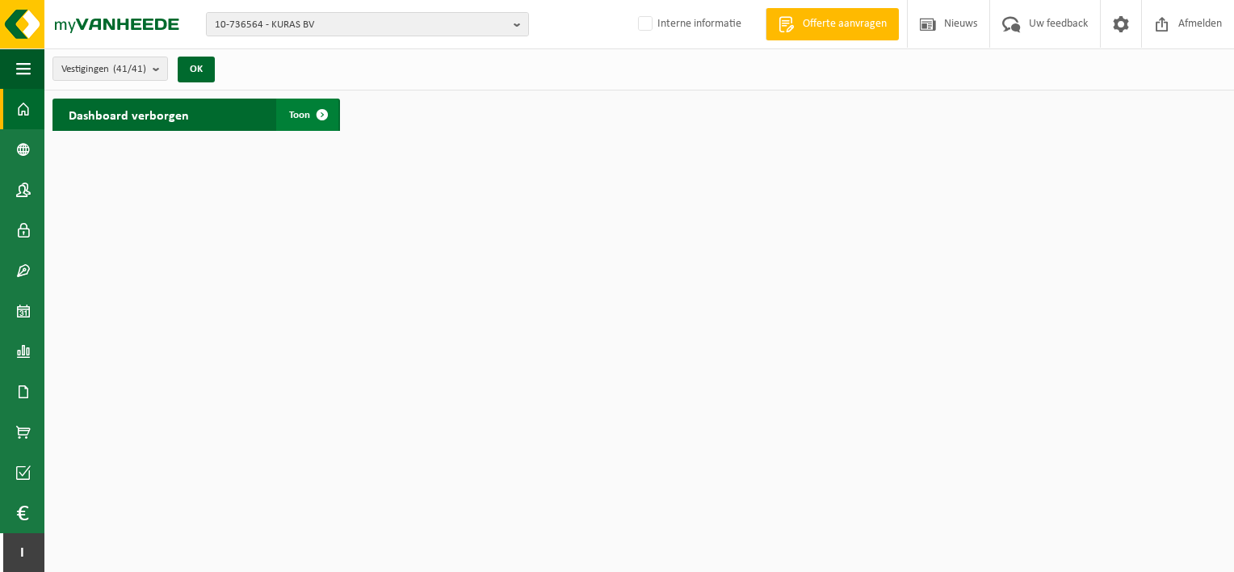
click at [294, 110] on span "Toon" at bounding box center [299, 115] width 21 height 10
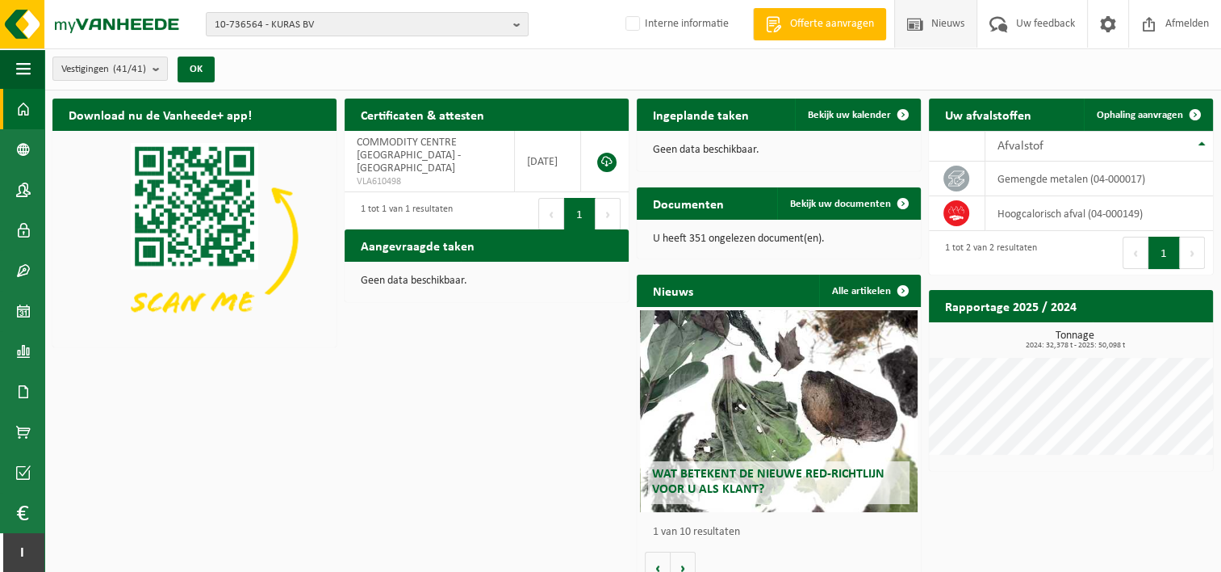
click at [961, 19] on span "Nieuws" at bounding box center [948, 24] width 41 height 48
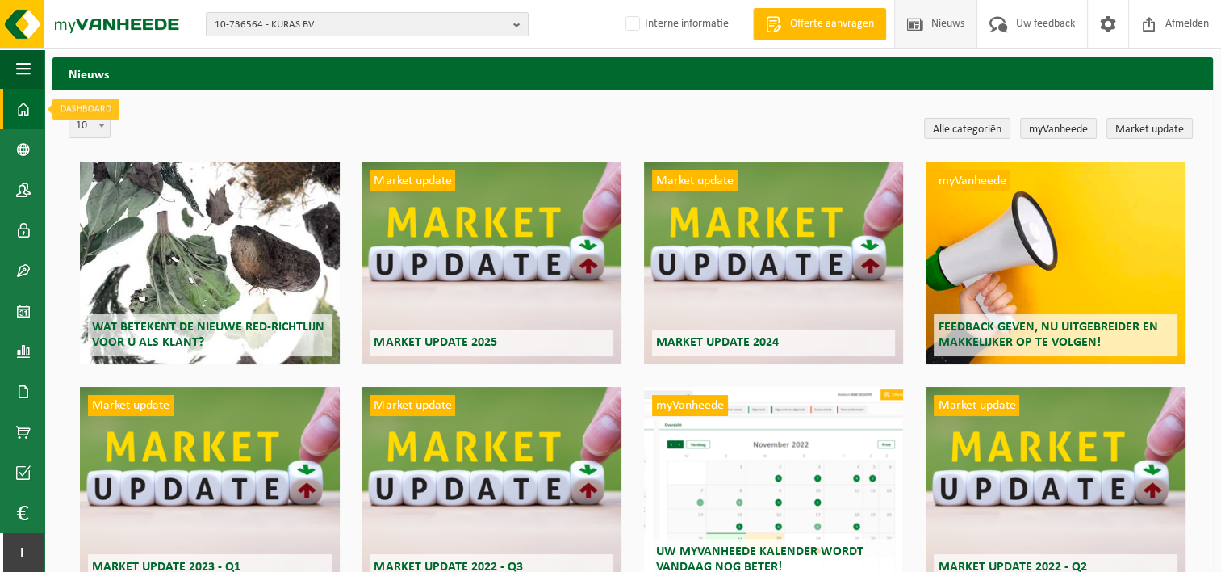
click at [16, 107] on span at bounding box center [23, 109] width 15 height 40
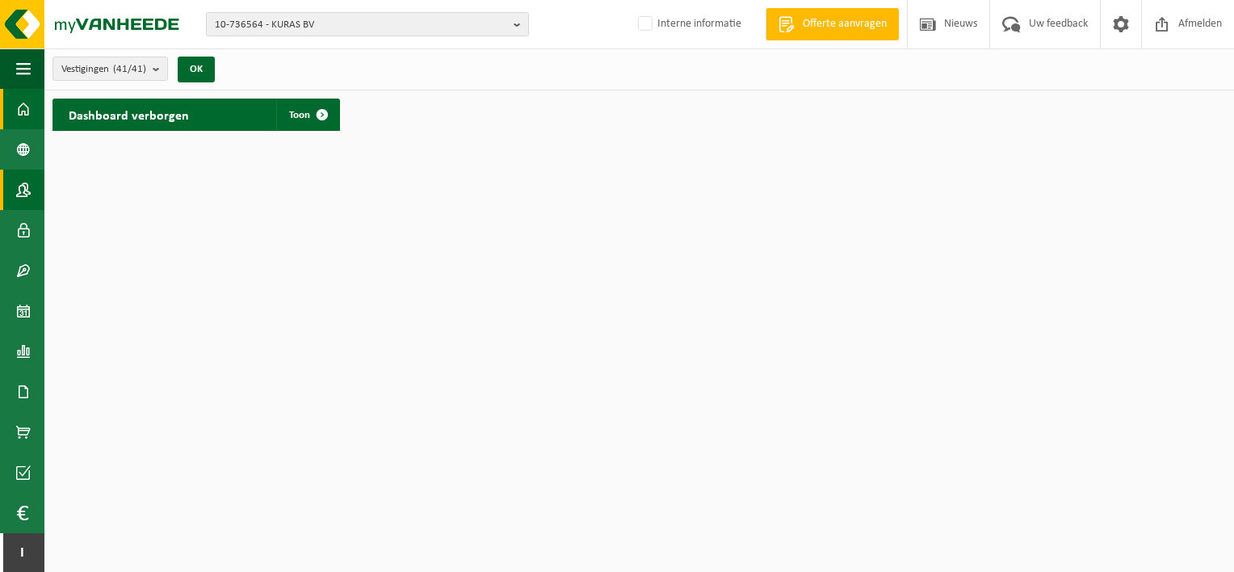
click at [23, 194] on span at bounding box center [23, 190] width 15 height 40
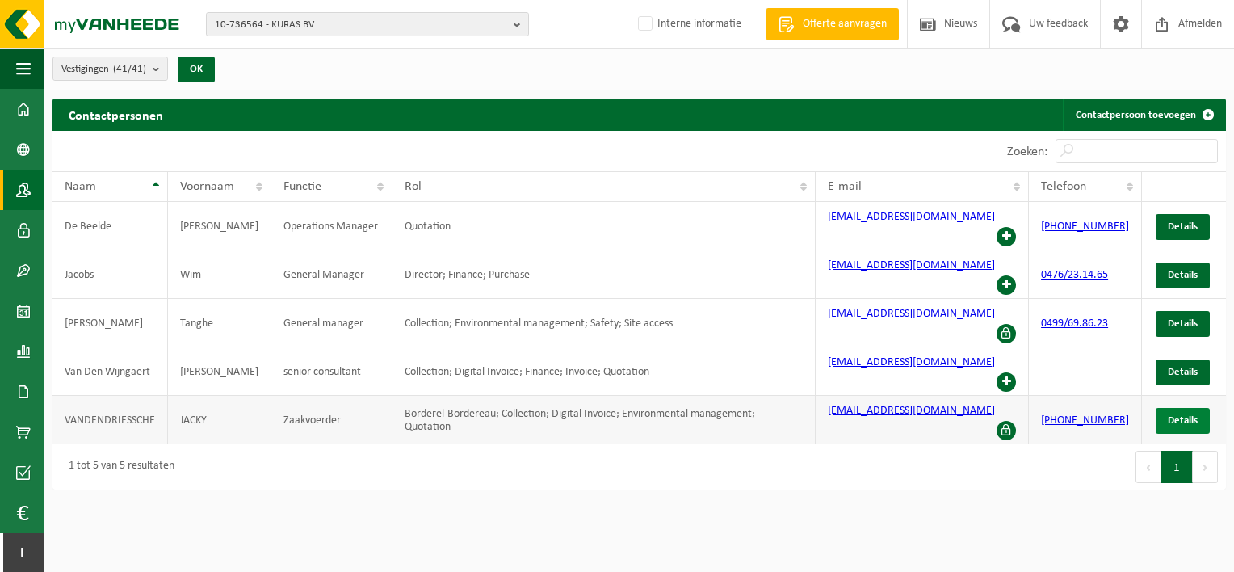
click at [1182, 415] on span "Details" at bounding box center [1182, 420] width 30 height 10
